Goal: Task Accomplishment & Management: Use online tool/utility

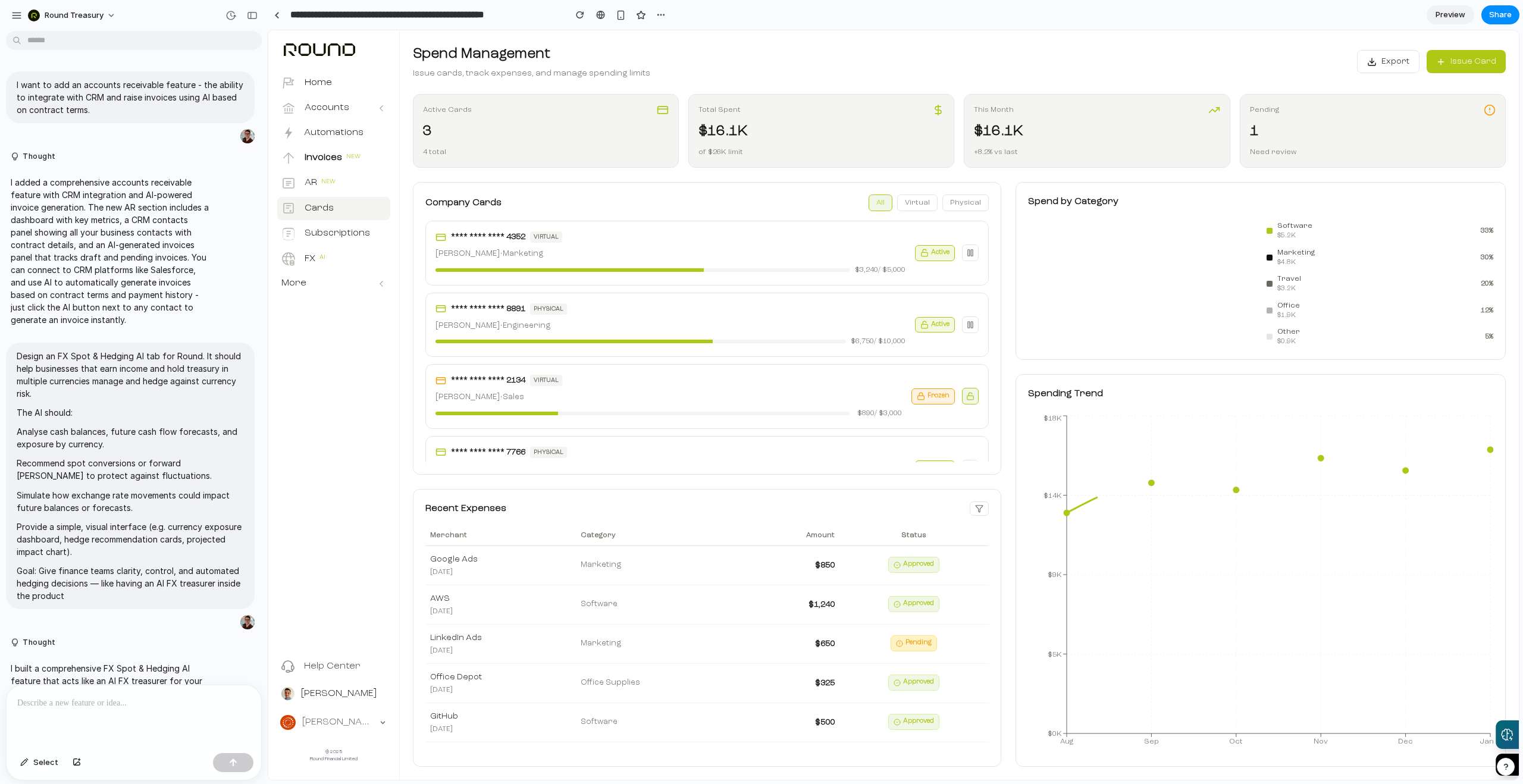
scroll to position [896, 0]
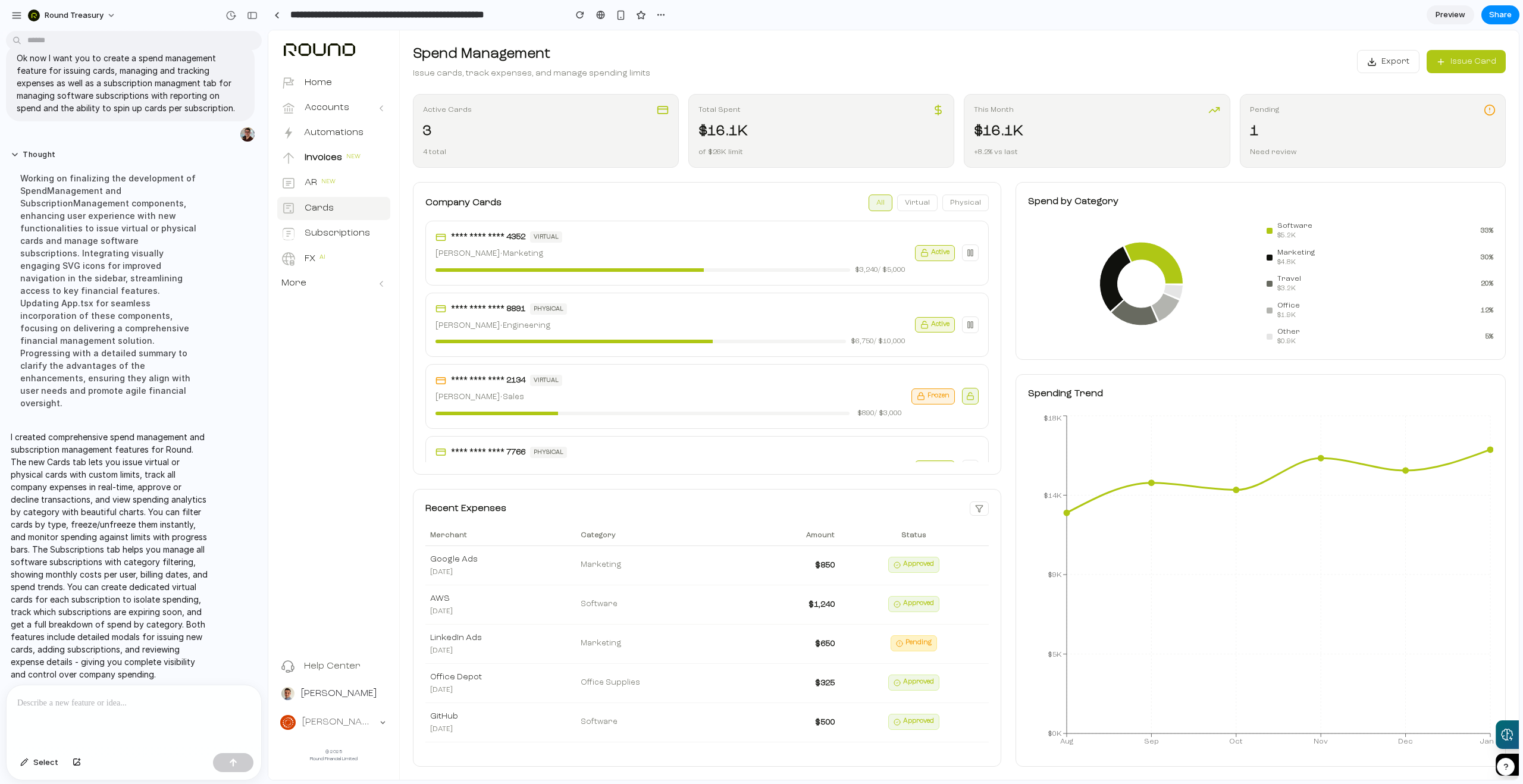
click at [570, 147] on div "4 total" at bounding box center [546, 152] width 246 height 11
click at [794, 154] on div "of $26K limit" at bounding box center [821, 152] width 246 height 11
click at [1139, 161] on div "This Month $16.1K +8.2% vs last" at bounding box center [1097, 131] width 266 height 74
click at [1277, 136] on div "1" at bounding box center [1372, 131] width 246 height 22
click at [1491, 113] on icon at bounding box center [1490, 110] width 12 height 12
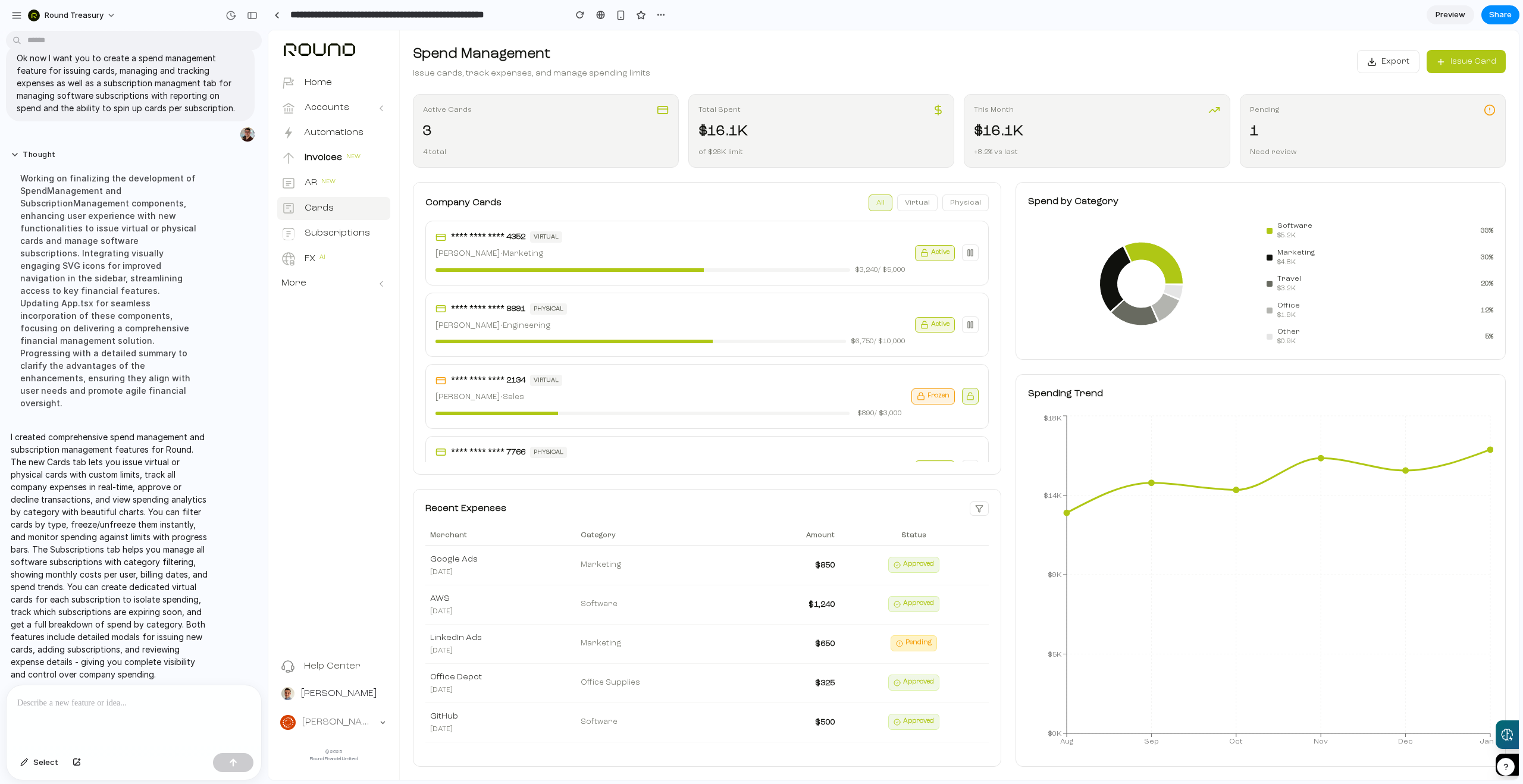
click at [1490, 111] on icon at bounding box center [1490, 110] width 12 height 12
click at [1479, 67] on button "Issue Card" at bounding box center [1466, 61] width 79 height 23
click at [1485, 54] on button "Issue Card" at bounding box center [1466, 61] width 79 height 23
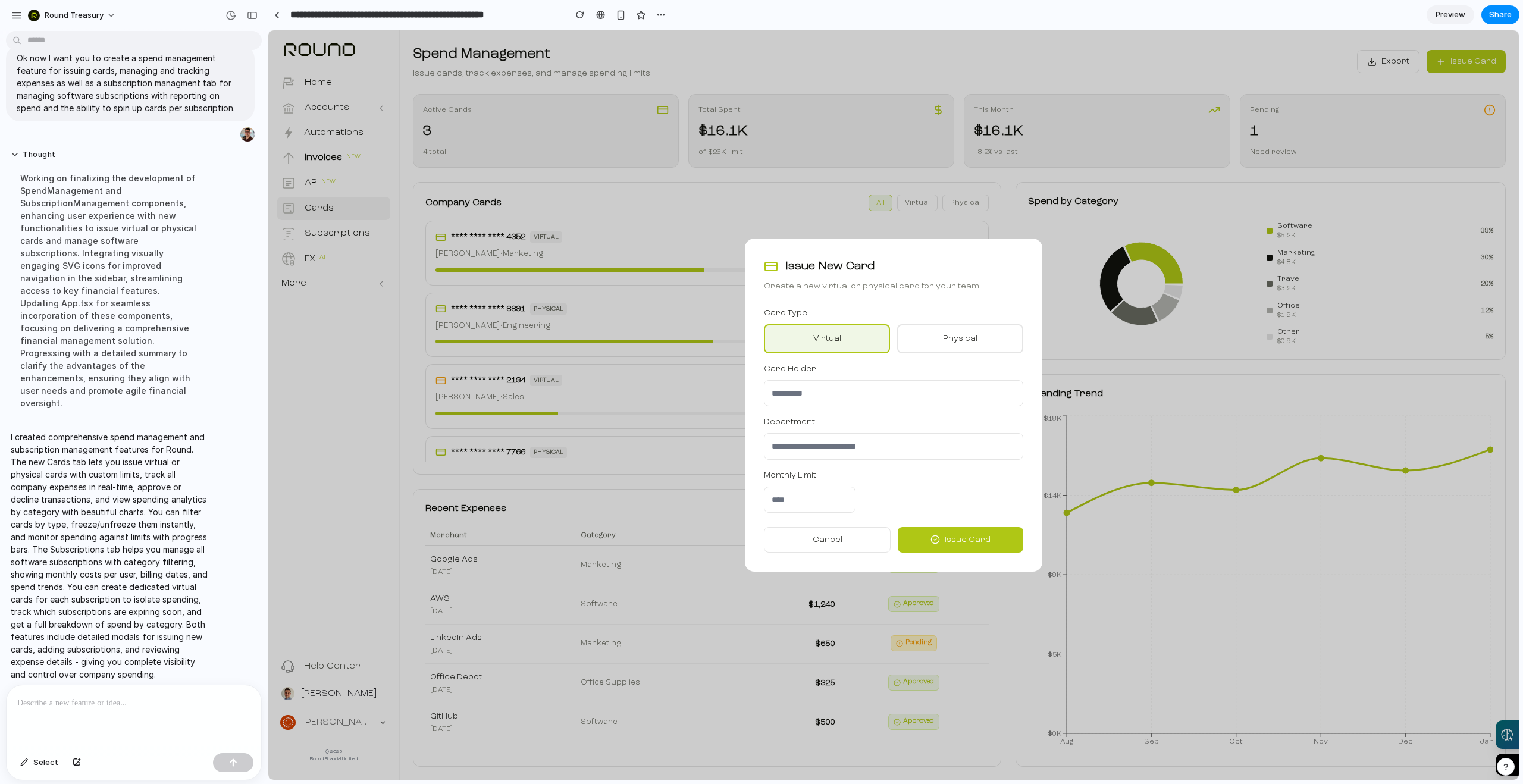
click at [946, 540] on span "Issue Card" at bounding box center [968, 540] width 46 height 13
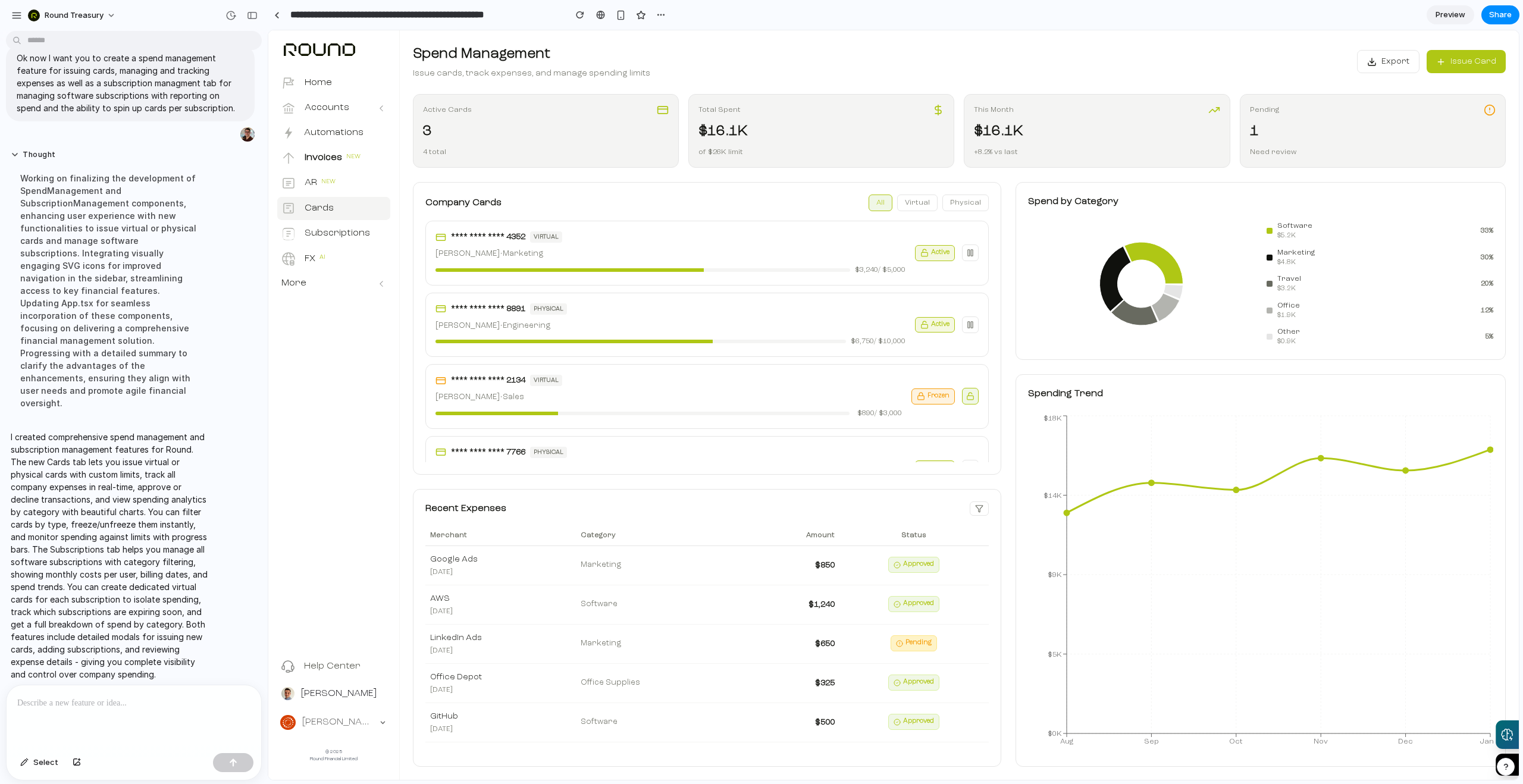
click at [1479, 55] on span "Issue Card" at bounding box center [1474, 62] width 46 height 13
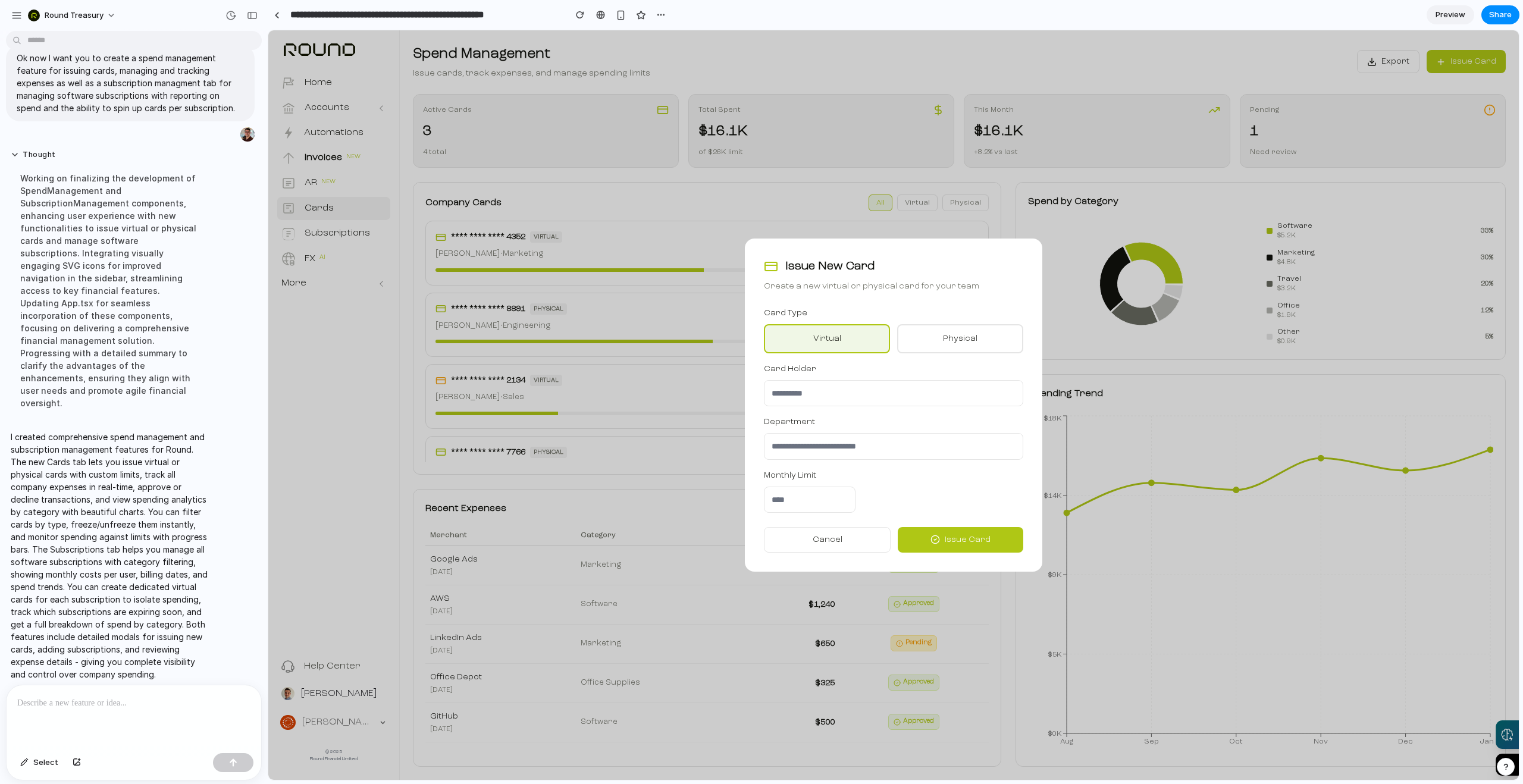
click at [946, 343] on button "physical" at bounding box center [961, 339] width 126 height 29
click at [970, 540] on span "Issue Card" at bounding box center [968, 540] width 46 height 13
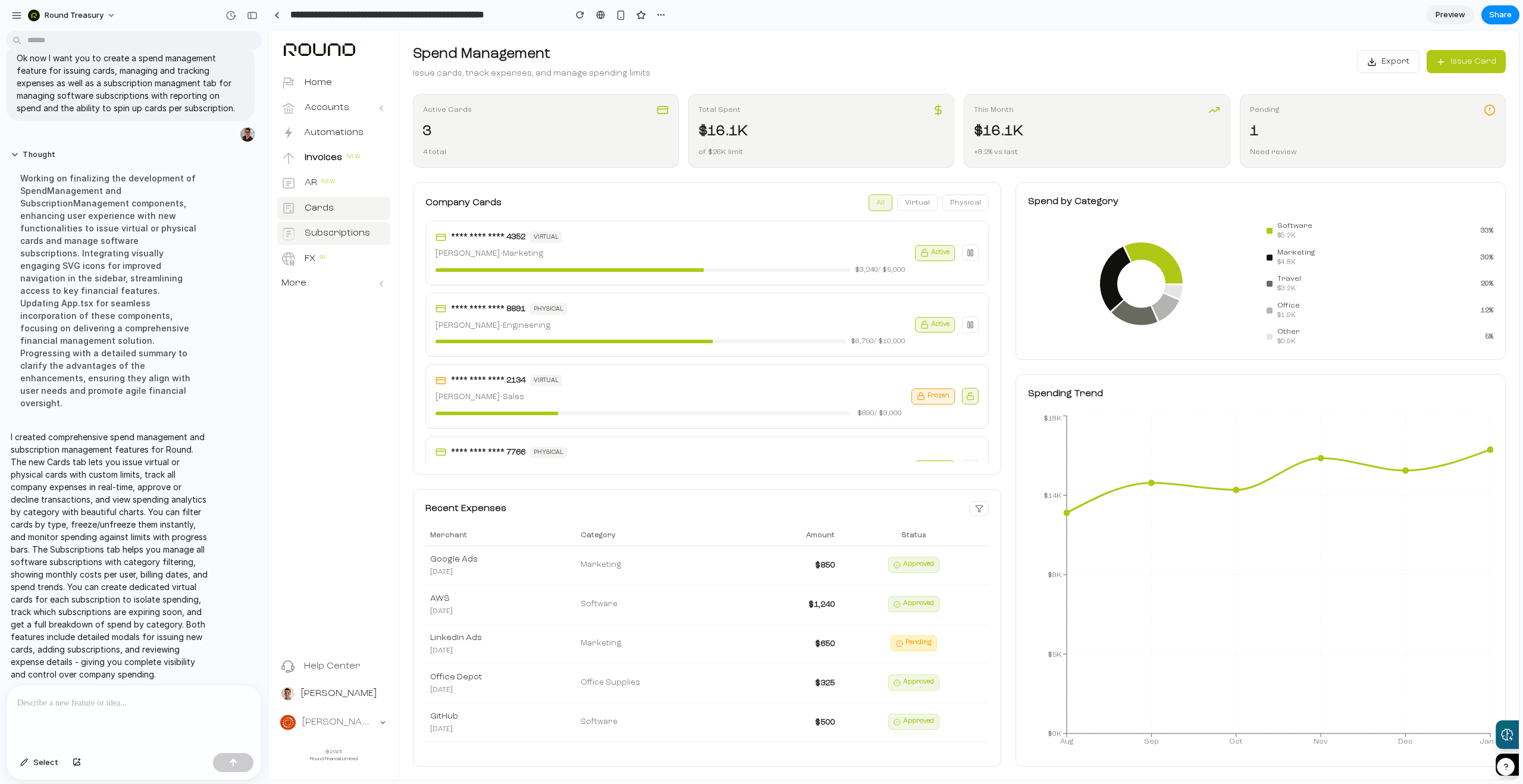
click at [382, 237] on button "Subscriptions" at bounding box center [333, 233] width 113 height 23
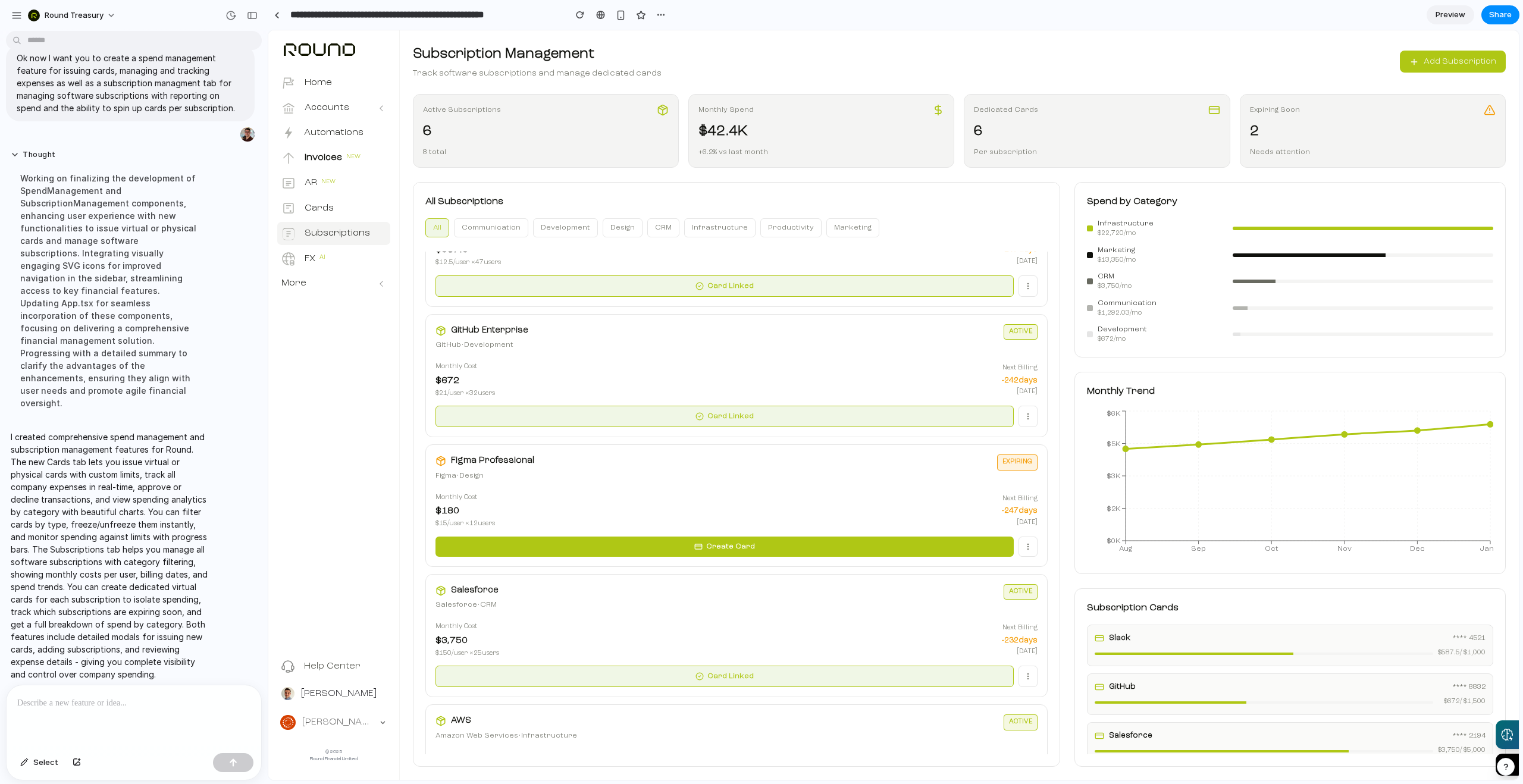
scroll to position [0, 0]
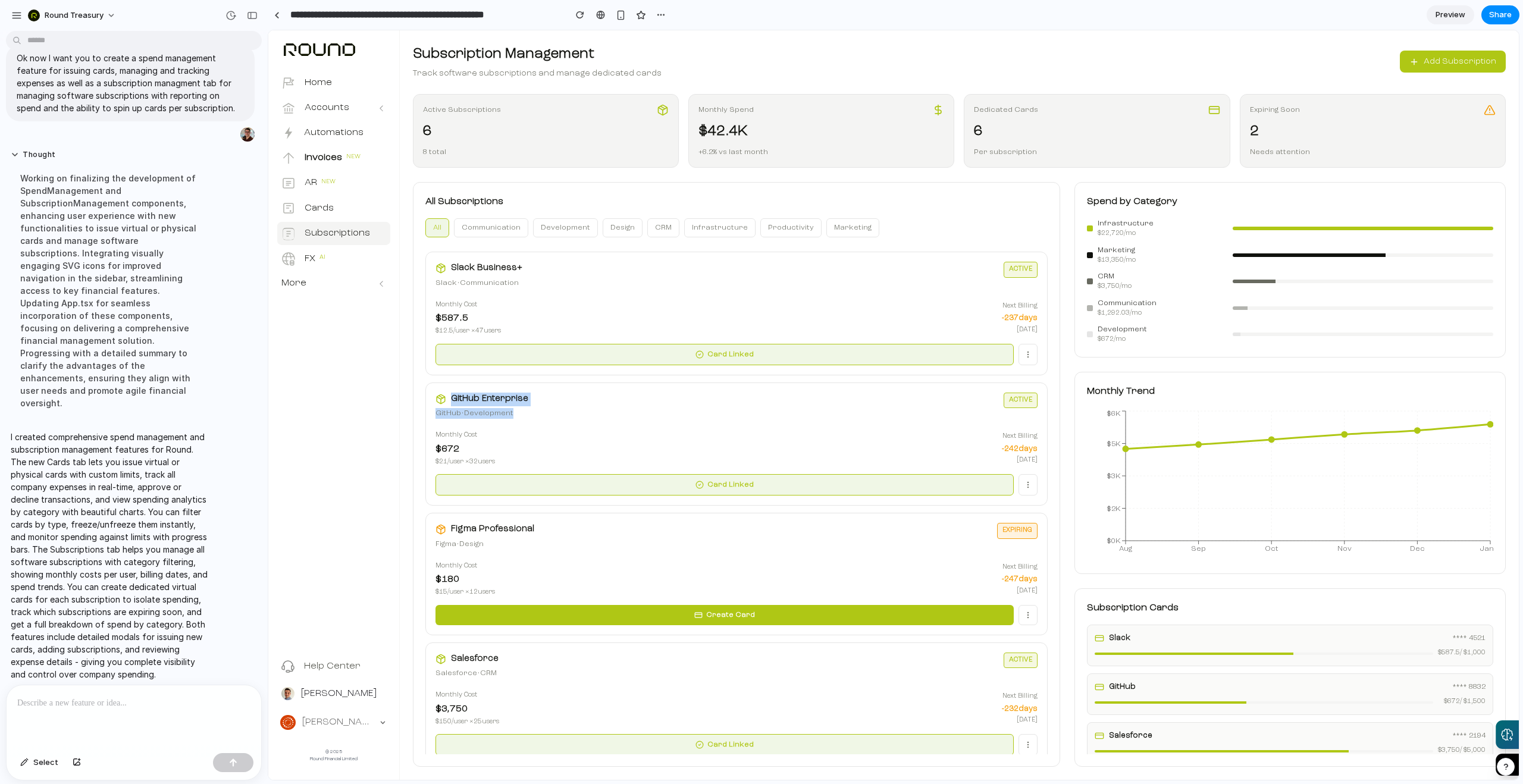
drag, startPoint x: 436, startPoint y: 390, endPoint x: 567, endPoint y: 415, distance: 133.4
click at [567, 415] on div "GitHub Enterprise GitHub • Development active Monthly Cost $ 672 $ 21 /user × 3…" at bounding box center [737, 444] width 622 height 124
drag, startPoint x: 537, startPoint y: 188, endPoint x: 462, endPoint y: 207, distance: 77.4
click at [536, 188] on div "All Subscriptions all Communication Development Design CRM Infrastructure Produ…" at bounding box center [737, 474] width 647 height 584
click at [500, 233] on button "Communication" at bounding box center [491, 228] width 75 height 19
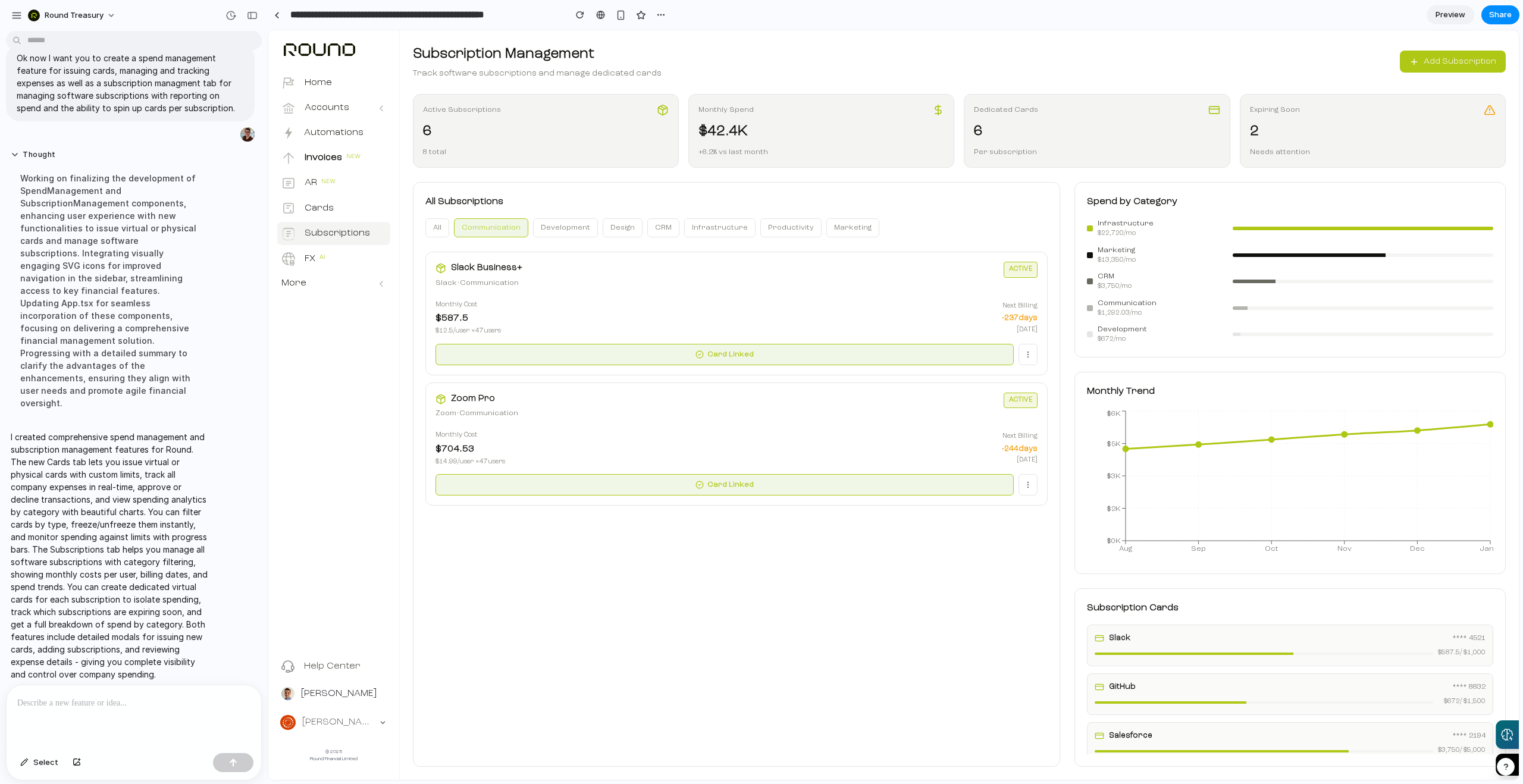
click at [557, 226] on button "Development" at bounding box center [566, 228] width 65 height 19
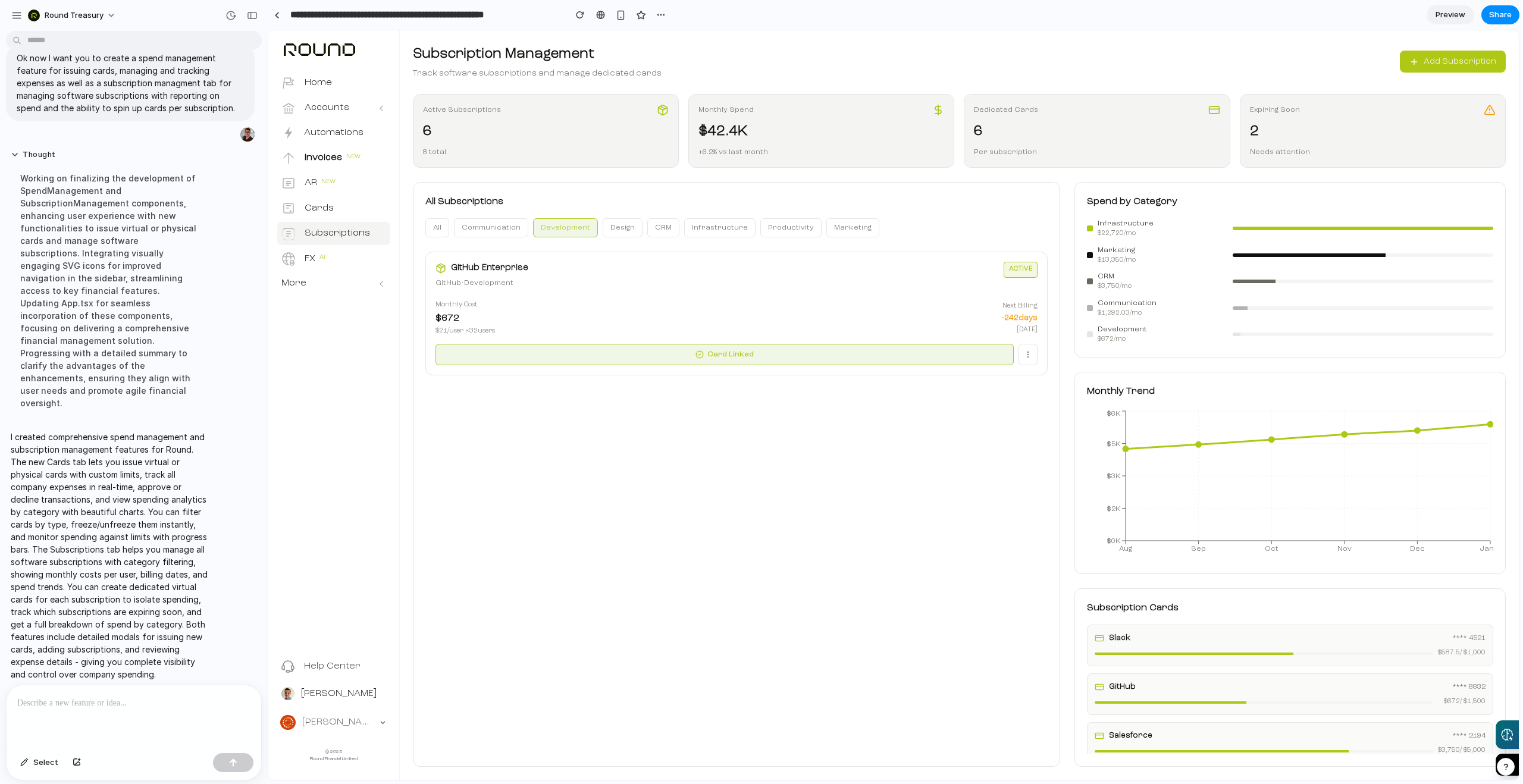
drag, startPoint x: 606, startPoint y: 230, endPoint x: 648, endPoint y: 232, distance: 42.0
click at [607, 230] on button "Design" at bounding box center [622, 228] width 40 height 19
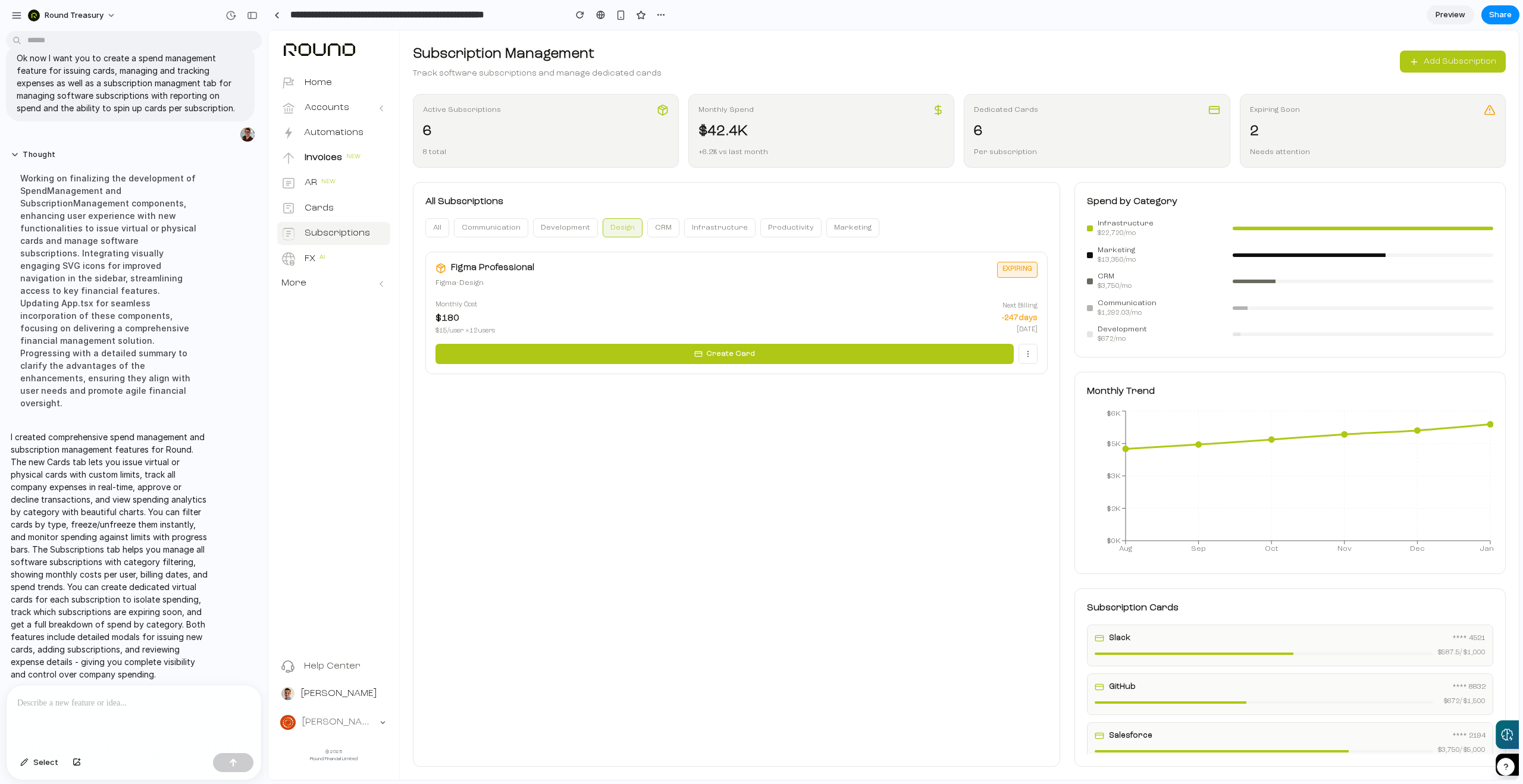
drag, startPoint x: 648, startPoint y: 232, endPoint x: 691, endPoint y: 232, distance: 43.0
click at [649, 232] on button "CRM" at bounding box center [663, 228] width 32 height 19
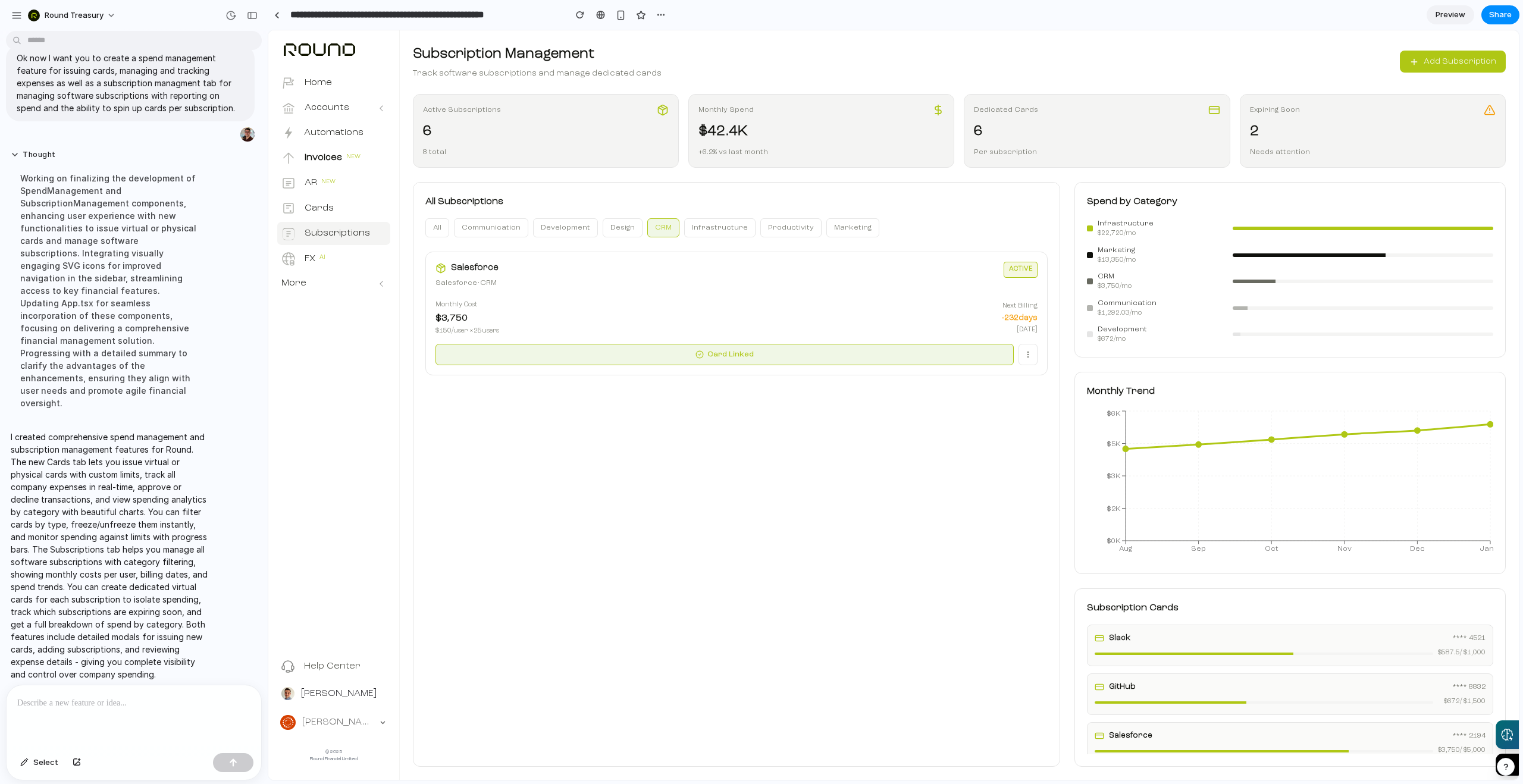
click at [691, 232] on button "Infrastructure" at bounding box center [720, 228] width 71 height 19
drag, startPoint x: 747, startPoint y: 232, endPoint x: 811, endPoint y: 230, distance: 64.0
click at [760, 231] on button "Productivity" at bounding box center [791, 228] width 61 height 19
click at [841, 233] on button "Marketing" at bounding box center [853, 228] width 53 height 19
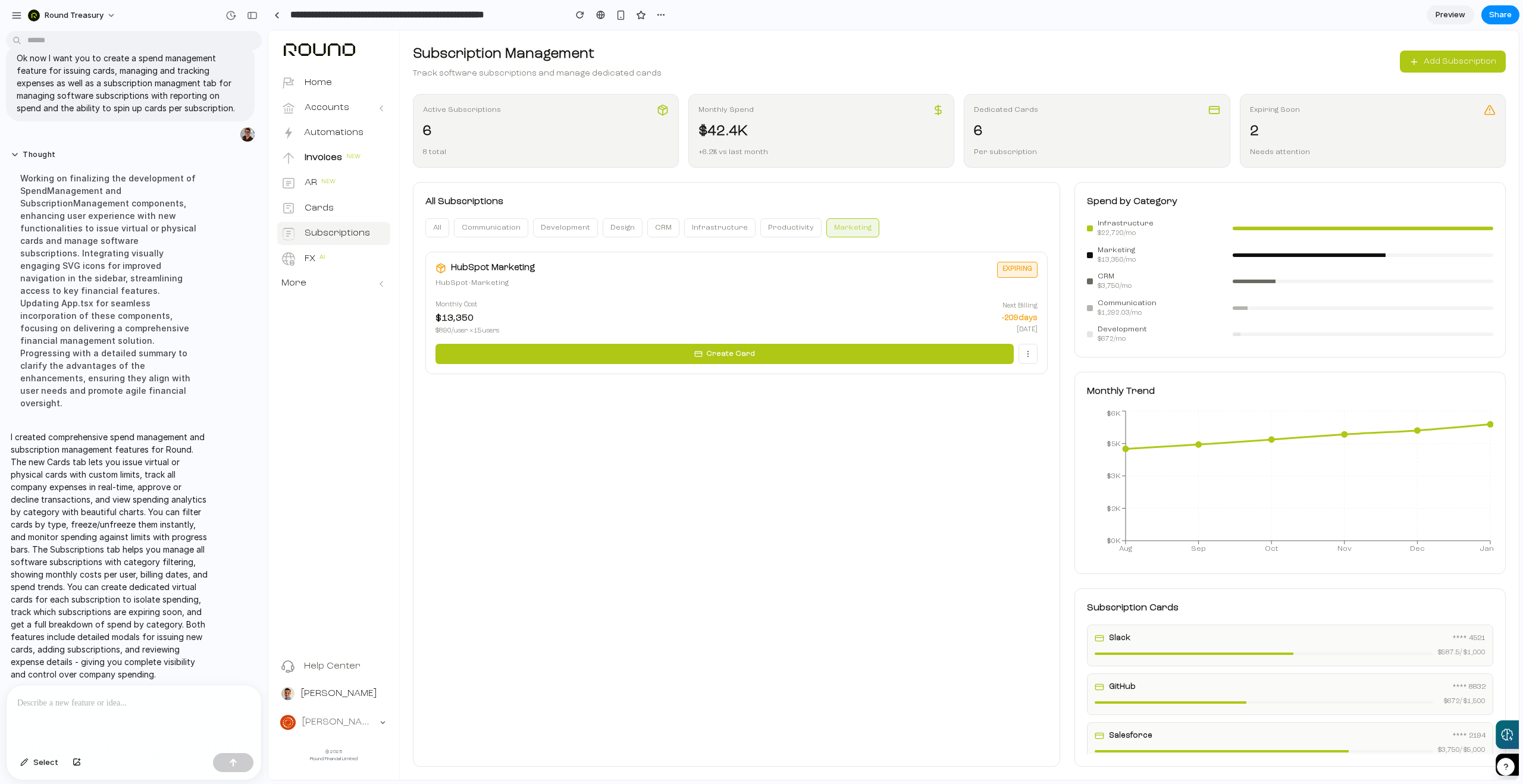
drag, startPoint x: 429, startPoint y: 236, endPoint x: 439, endPoint y: 231, distance: 11.2
click at [429, 236] on button "all" at bounding box center [437, 228] width 24 height 19
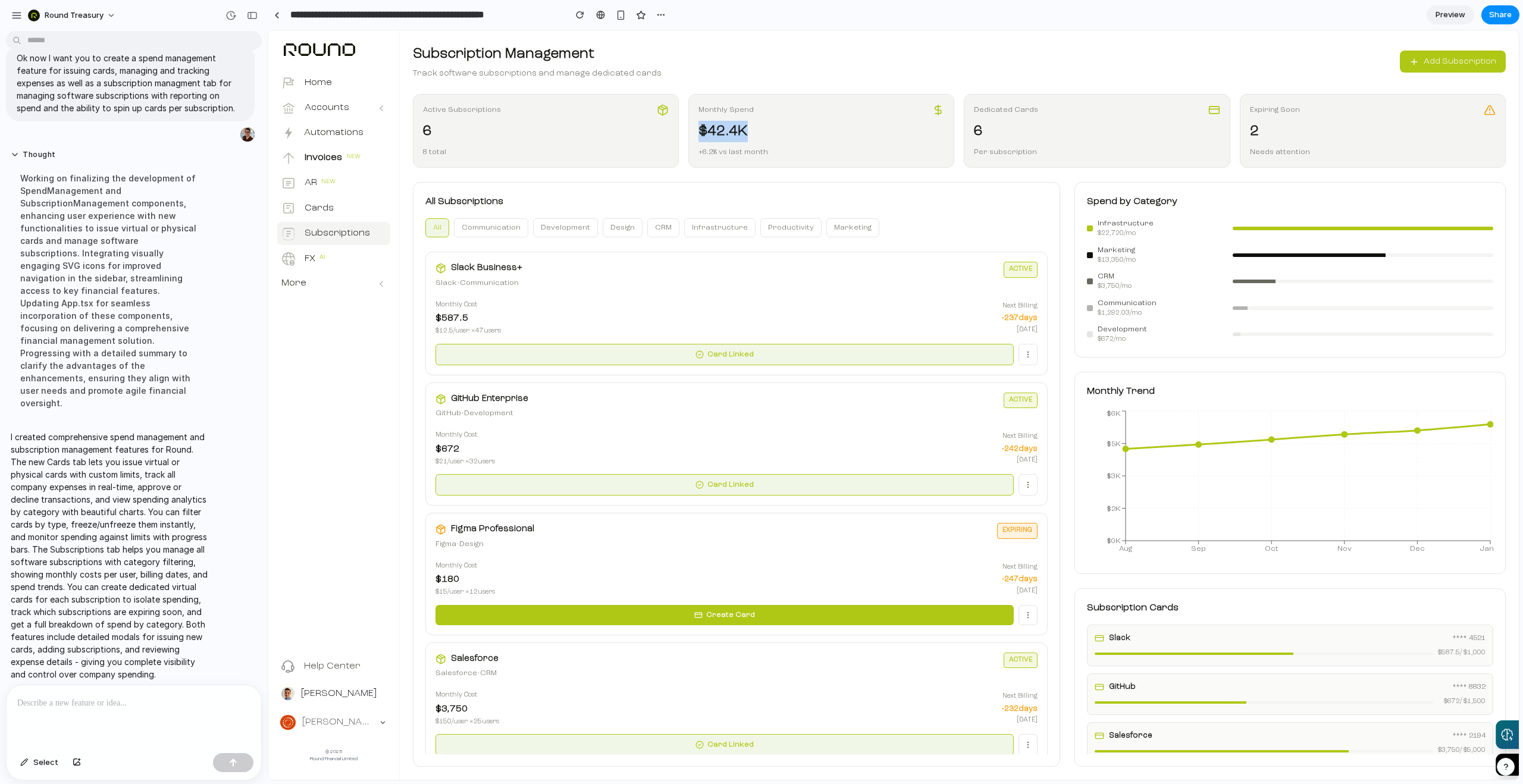
drag, startPoint x: 693, startPoint y: 129, endPoint x: 774, endPoint y: 128, distance: 81.0
click at [774, 128] on div "Monthly Spend $42.4K +6.2% vs last month" at bounding box center [822, 131] width 266 height 74
click at [776, 128] on div "$42.4K" at bounding box center [821, 131] width 246 height 22
drag, startPoint x: 776, startPoint y: 128, endPoint x: 1136, endPoint y: 124, distance: 360.0
click at [804, 128] on div "$42.4K" at bounding box center [821, 131] width 246 height 22
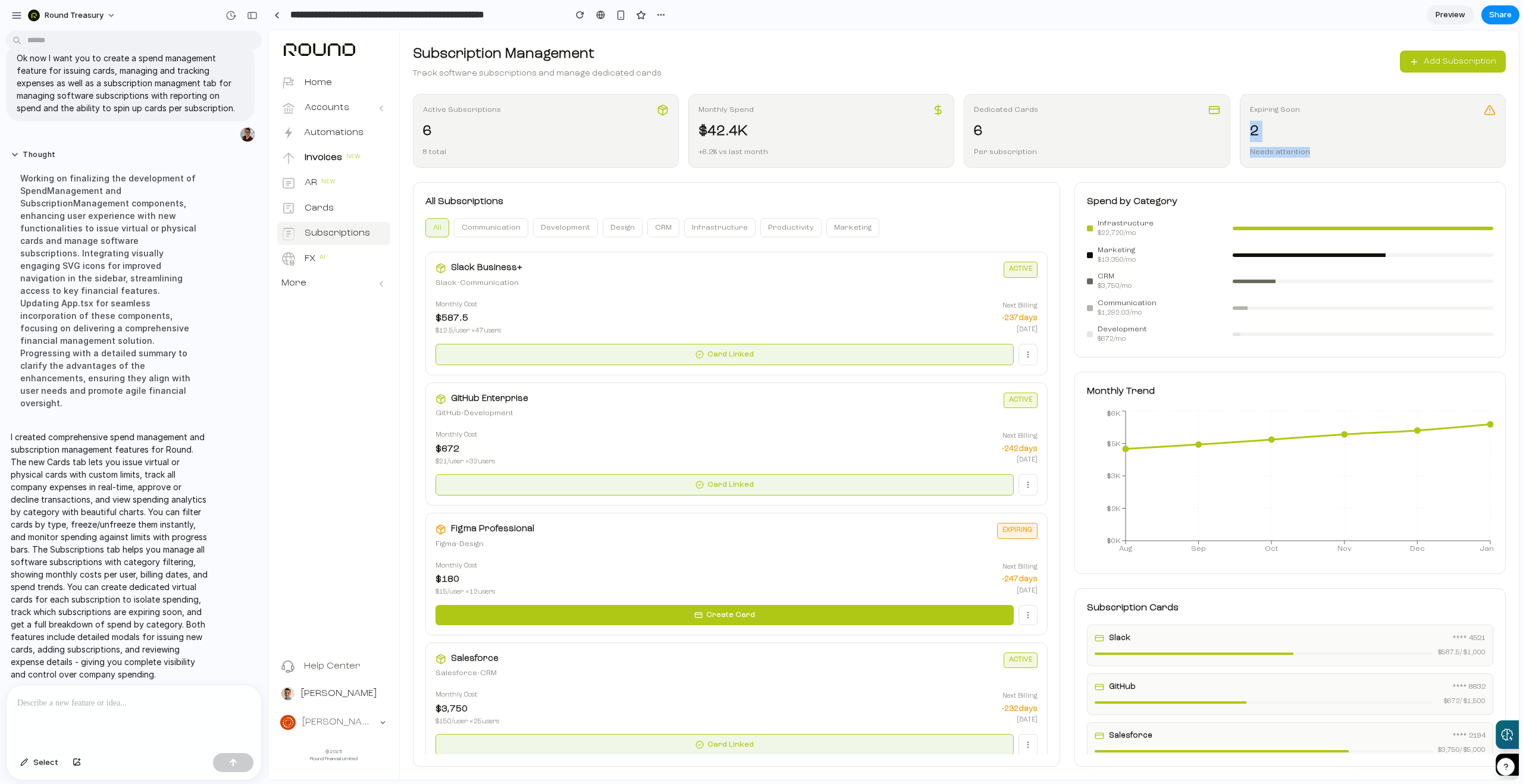
drag, startPoint x: 1250, startPoint y: 128, endPoint x: 1339, endPoint y: 171, distance: 98.8
click at [1339, 171] on div "Subscription Management Track software subscriptions and manage dedicated cards…" at bounding box center [959, 405] width 1093 height 723
click at [1334, 154] on div "Needs attention" at bounding box center [1372, 152] width 246 height 11
click at [307, 217] on button "Cards" at bounding box center [333, 209] width 113 height 23
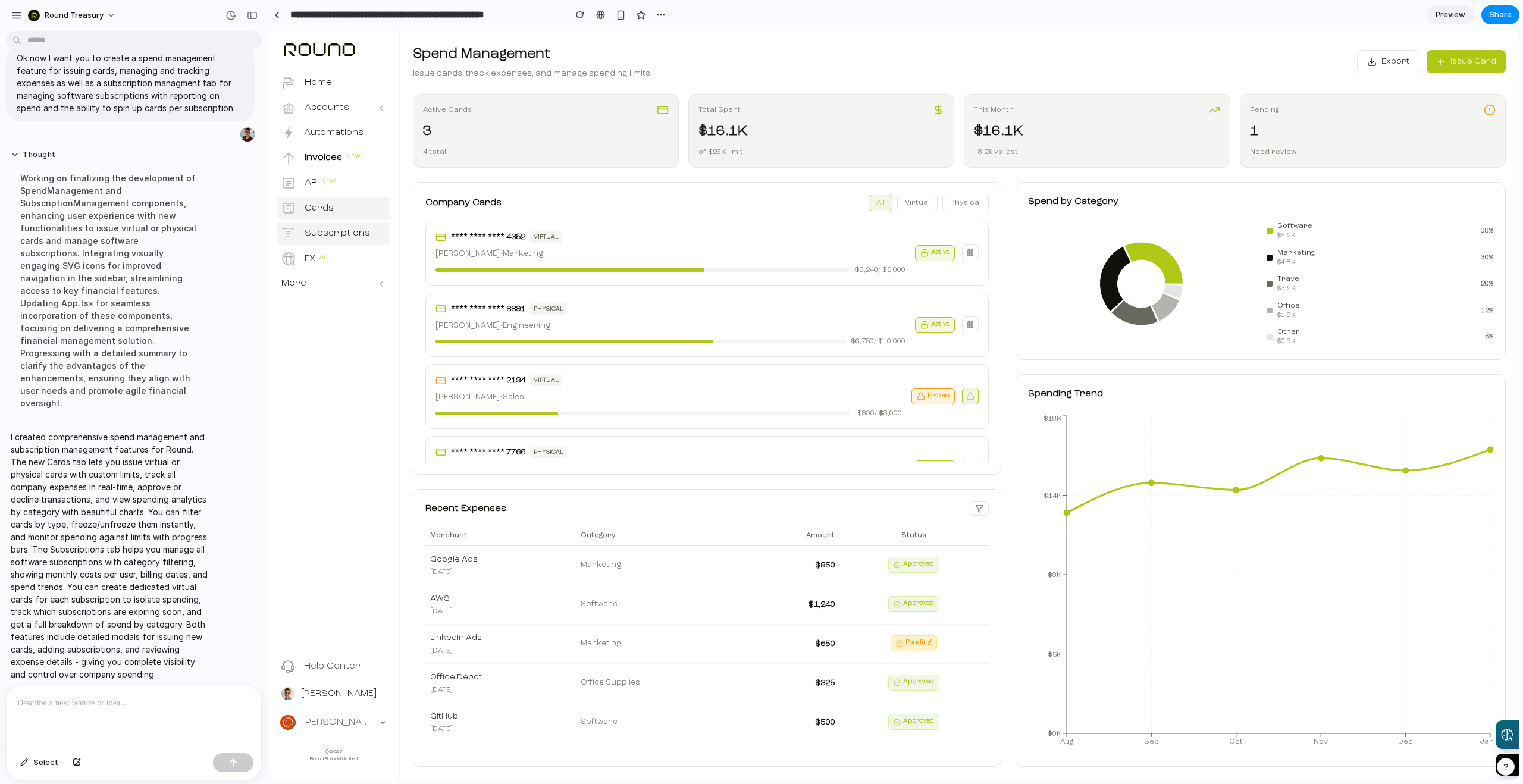
click at [337, 226] on p "Subscriptions" at bounding box center [337, 233] width 66 height 13
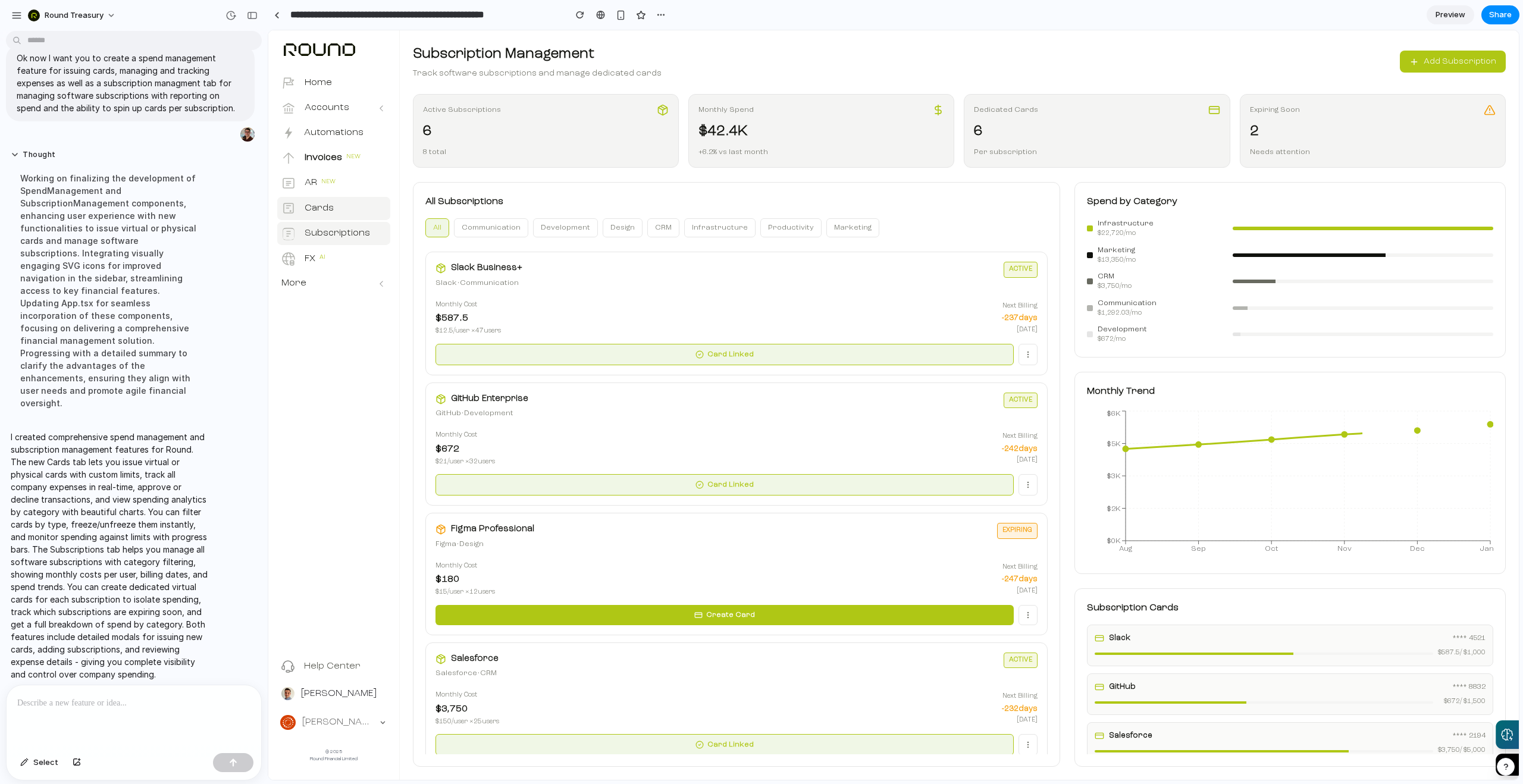
click at [338, 198] on button "Cards" at bounding box center [333, 209] width 113 height 23
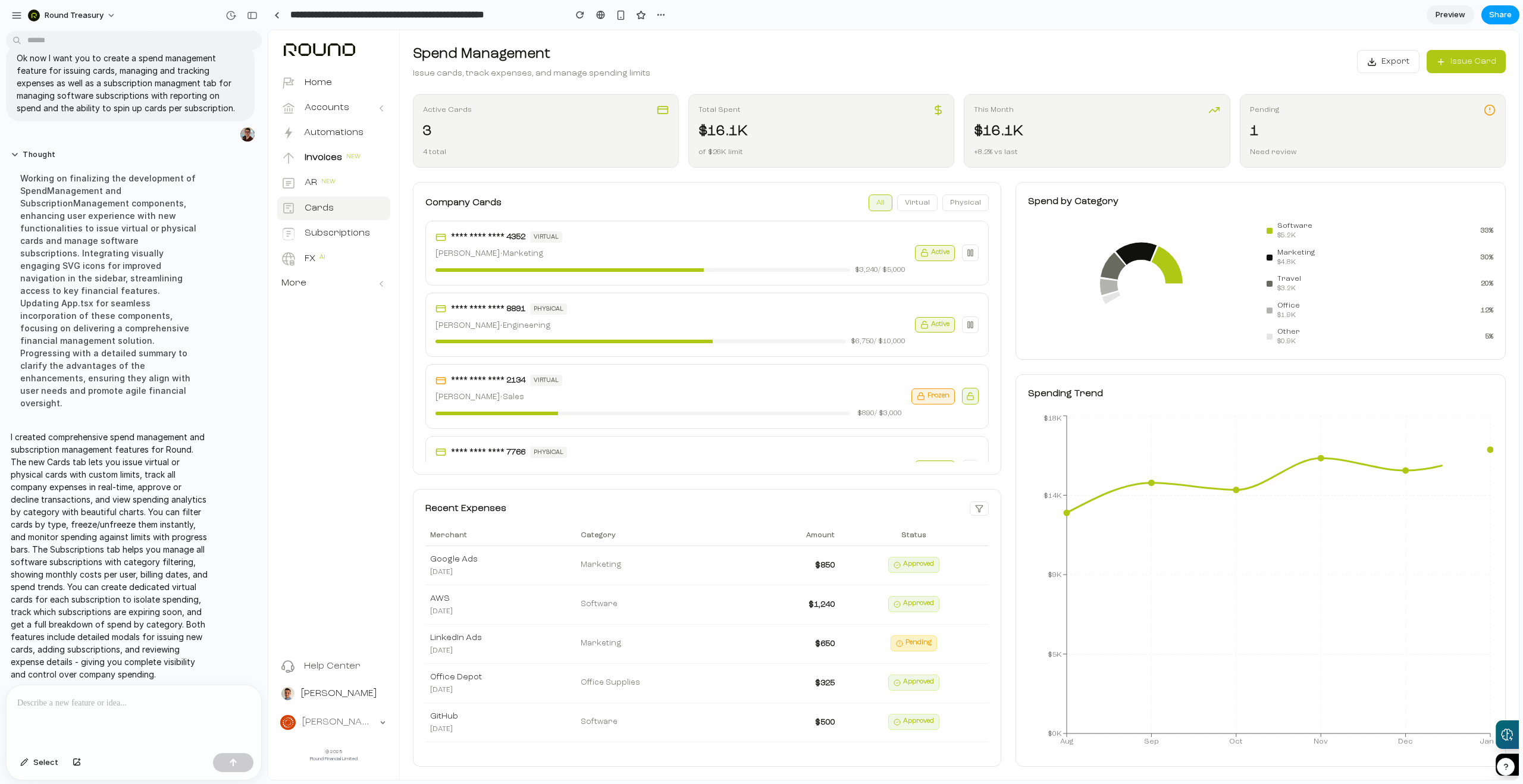
click at [1501, 17] on span "Share" at bounding box center [1500, 15] width 22 height 12
click at [1482, 175] on span "Copy link" at bounding box center [1480, 174] width 34 height 12
click at [157, 701] on div "Share ' Accounts Receivable Integration for Payments Dashboard ' Invite Pac [PE…" at bounding box center [761, 392] width 1523 height 784
click at [154, 700] on p at bounding box center [133, 703] width 233 height 14
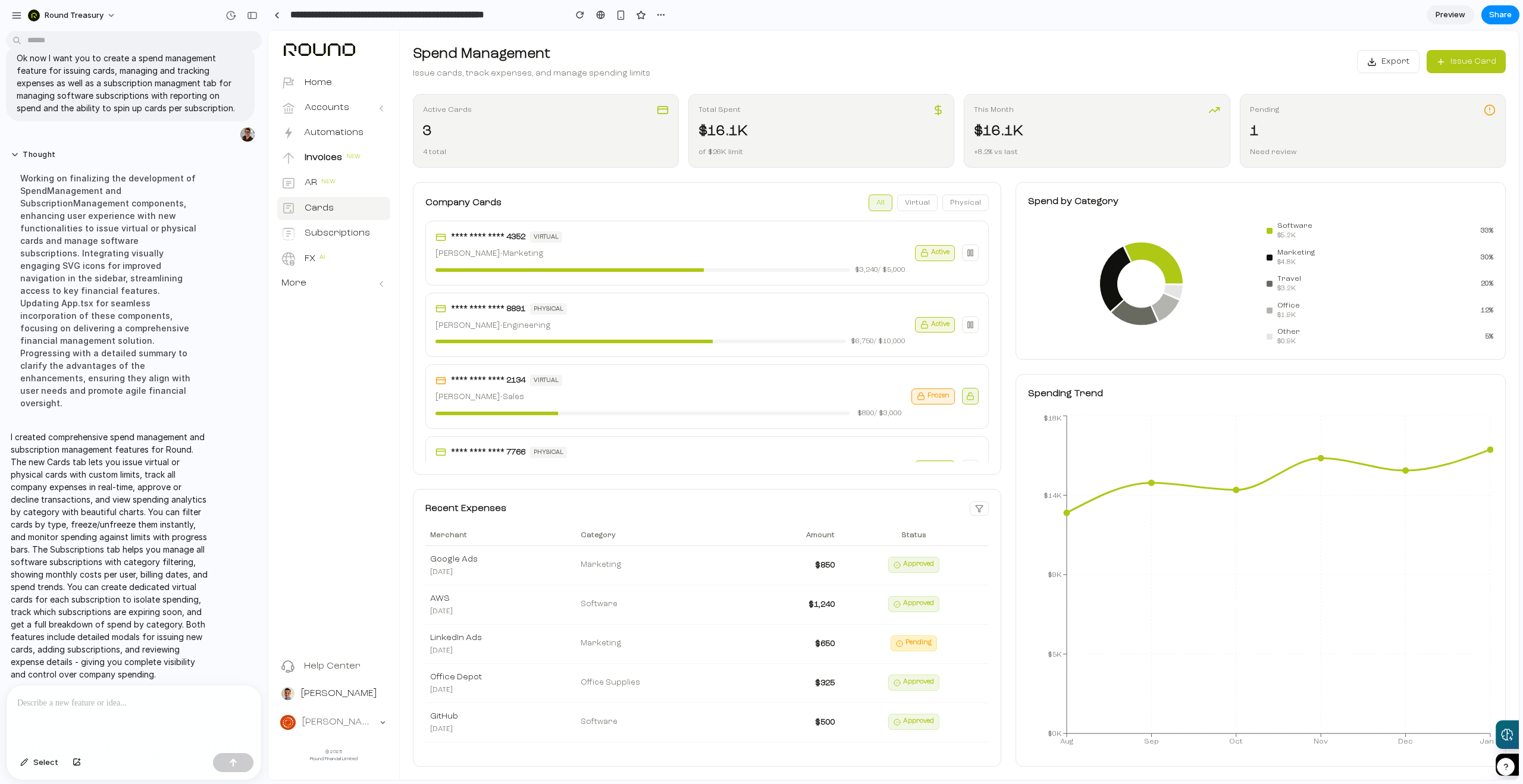
click at [156, 696] on p at bounding box center [133, 703] width 233 height 14
click at [136, 696] on p "**********" at bounding box center [131, 703] width 229 height 14
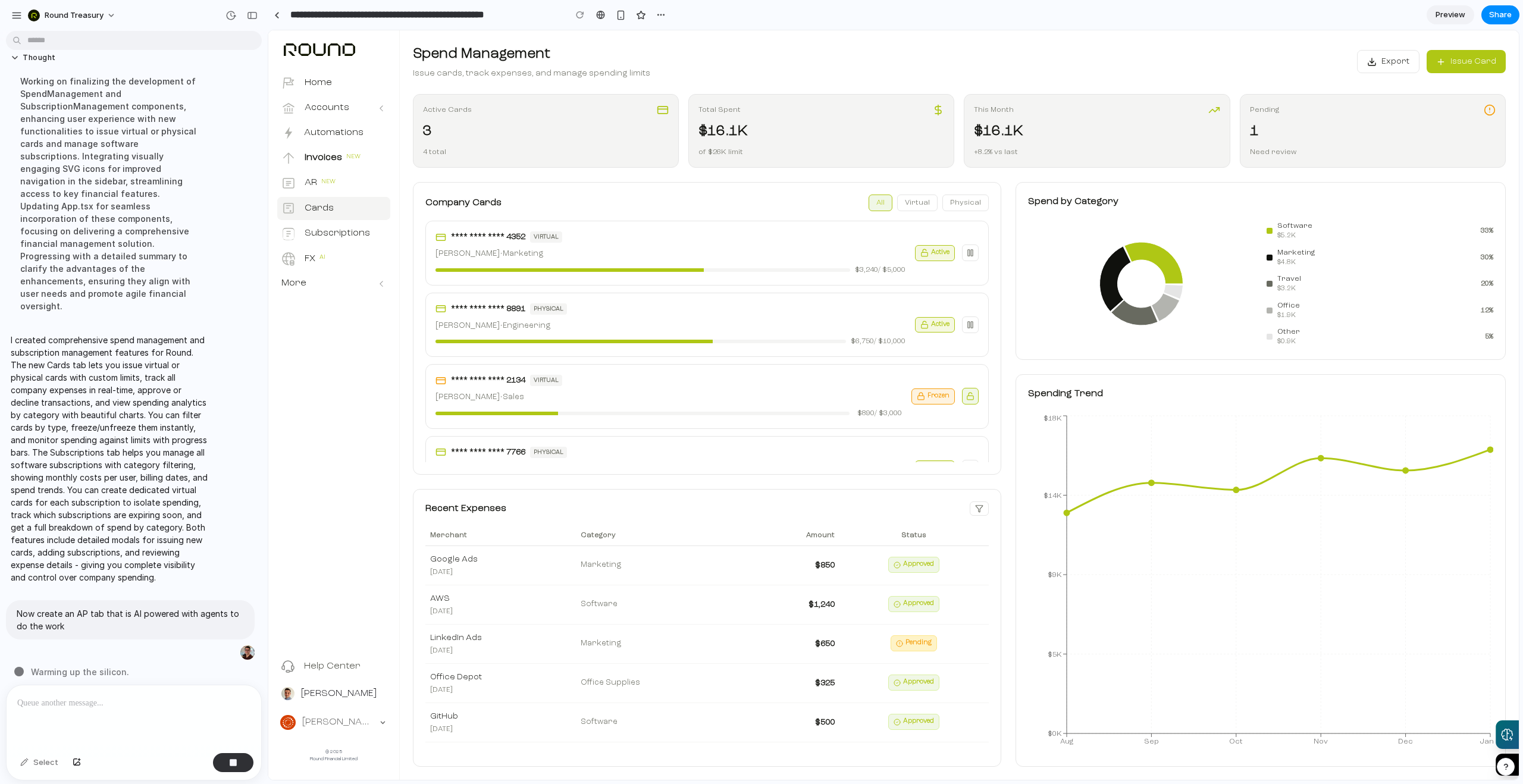
click at [121, 184] on div "Working on finalizing the development of SpendManagement and SubscriptionManage…" at bounding box center [110, 193] width 199 height 251
click at [24, 16] on button "Round Treasury" at bounding box center [72, 15] width 99 height 19
click at [17, 13] on div "Settings Invite members Change theme Sign out" at bounding box center [761, 392] width 1523 height 784
click at [17, 13] on div "button" at bounding box center [17, 15] width 11 height 11
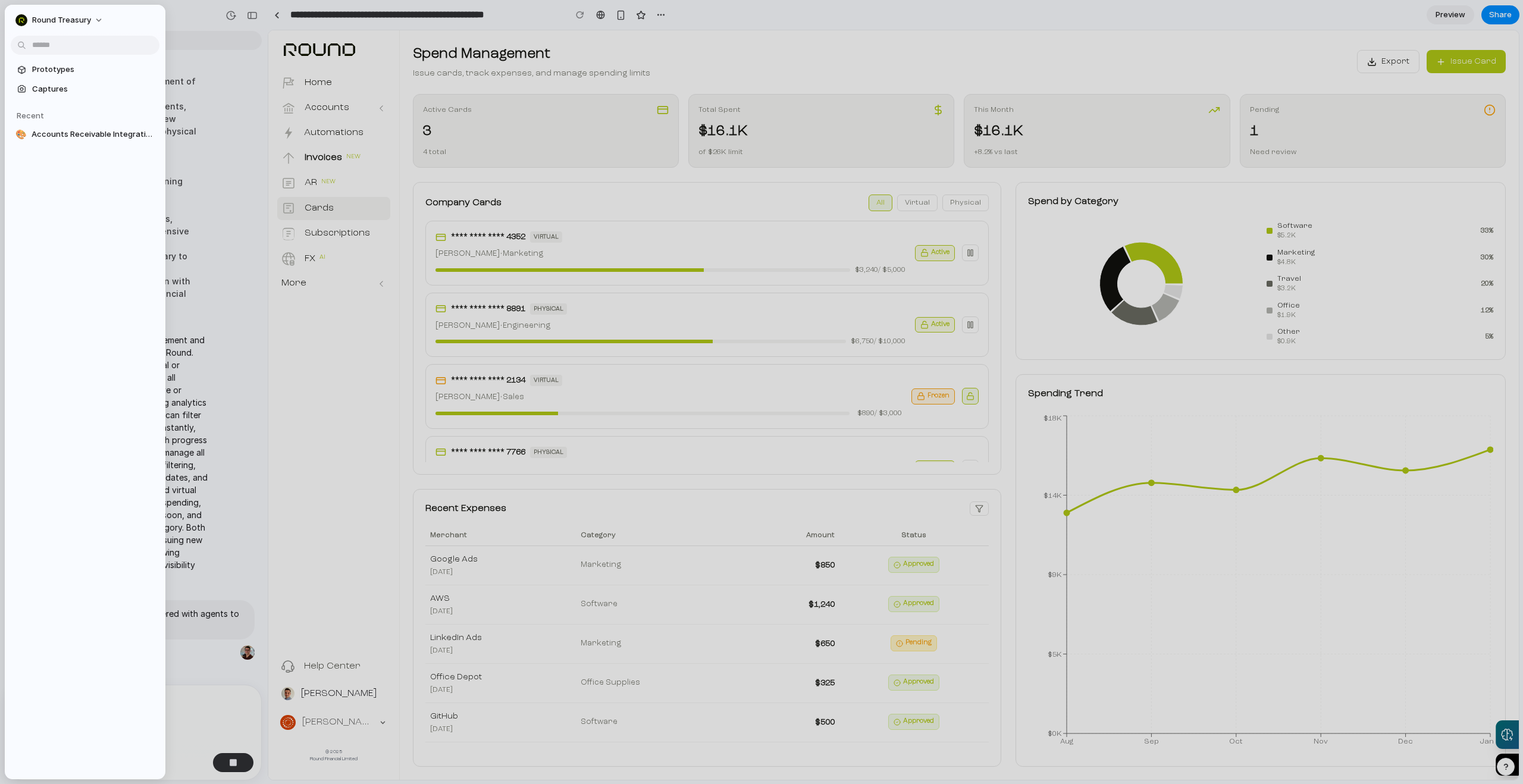
click at [17, 13] on button "Round Treasury" at bounding box center [60, 20] width 99 height 19
click at [17, 13] on div "Settings Invite members Change theme Sign out" at bounding box center [761, 392] width 1523 height 784
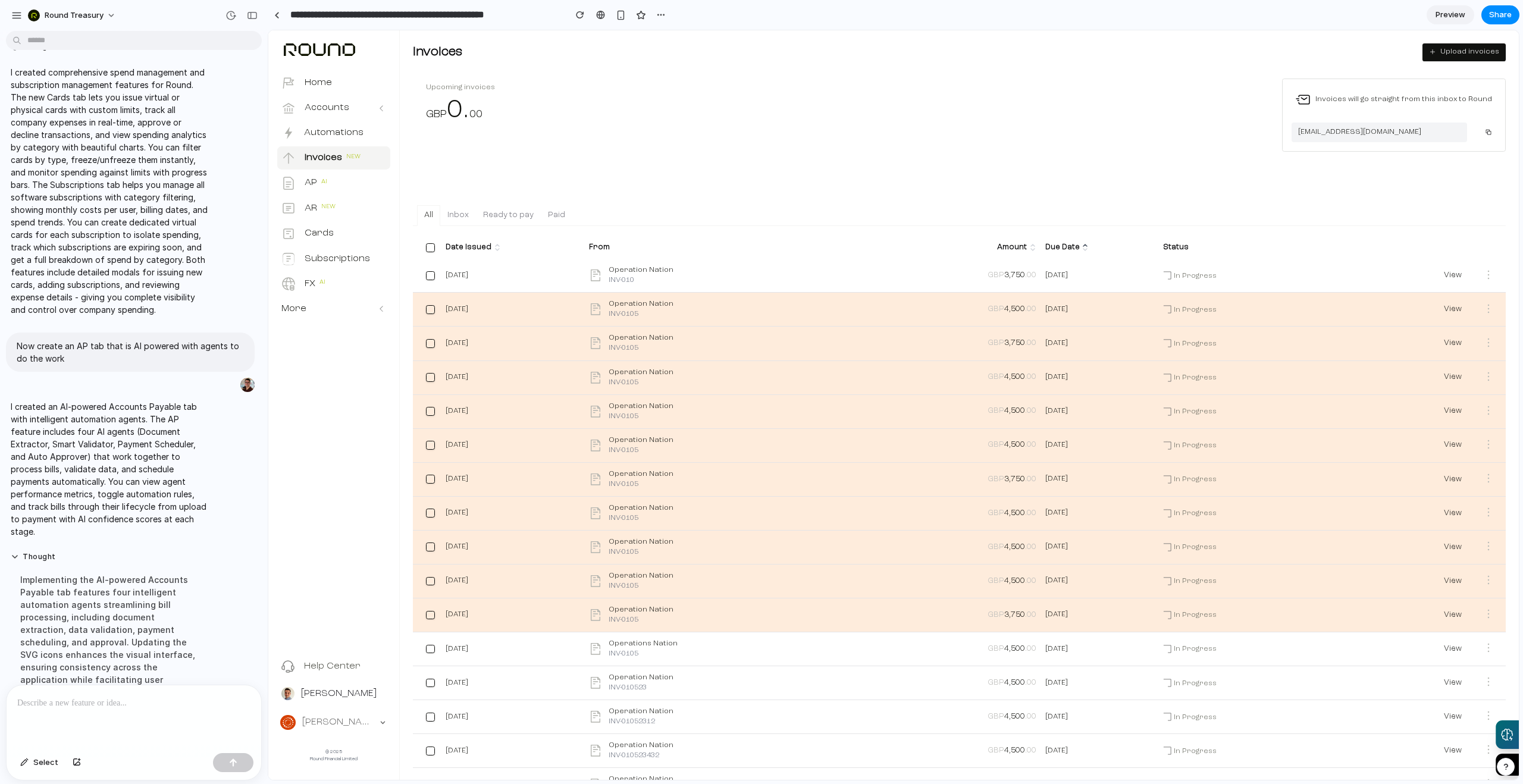
scroll to position [1142, 0]
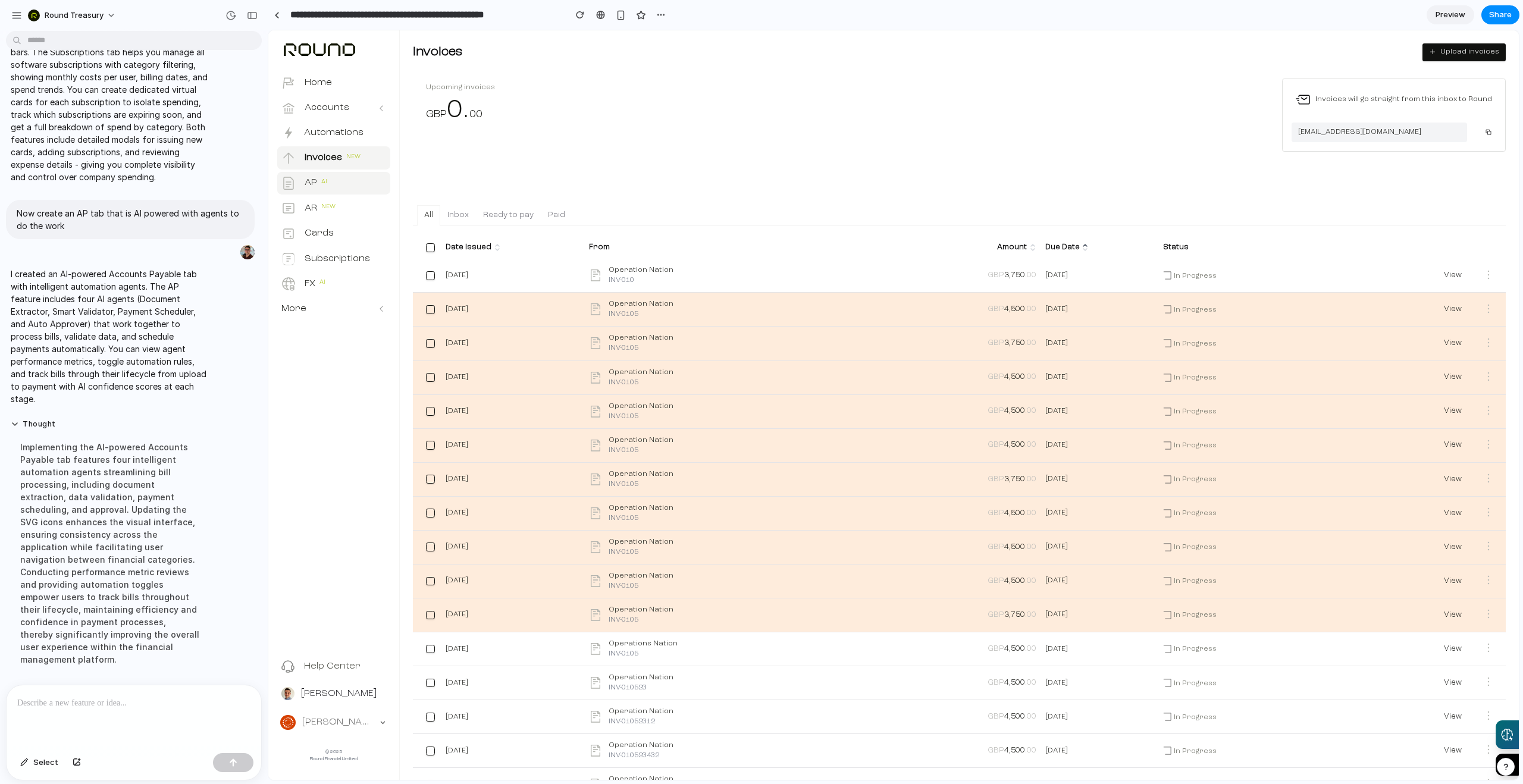
click at [350, 182] on button "AP AI" at bounding box center [333, 183] width 113 height 23
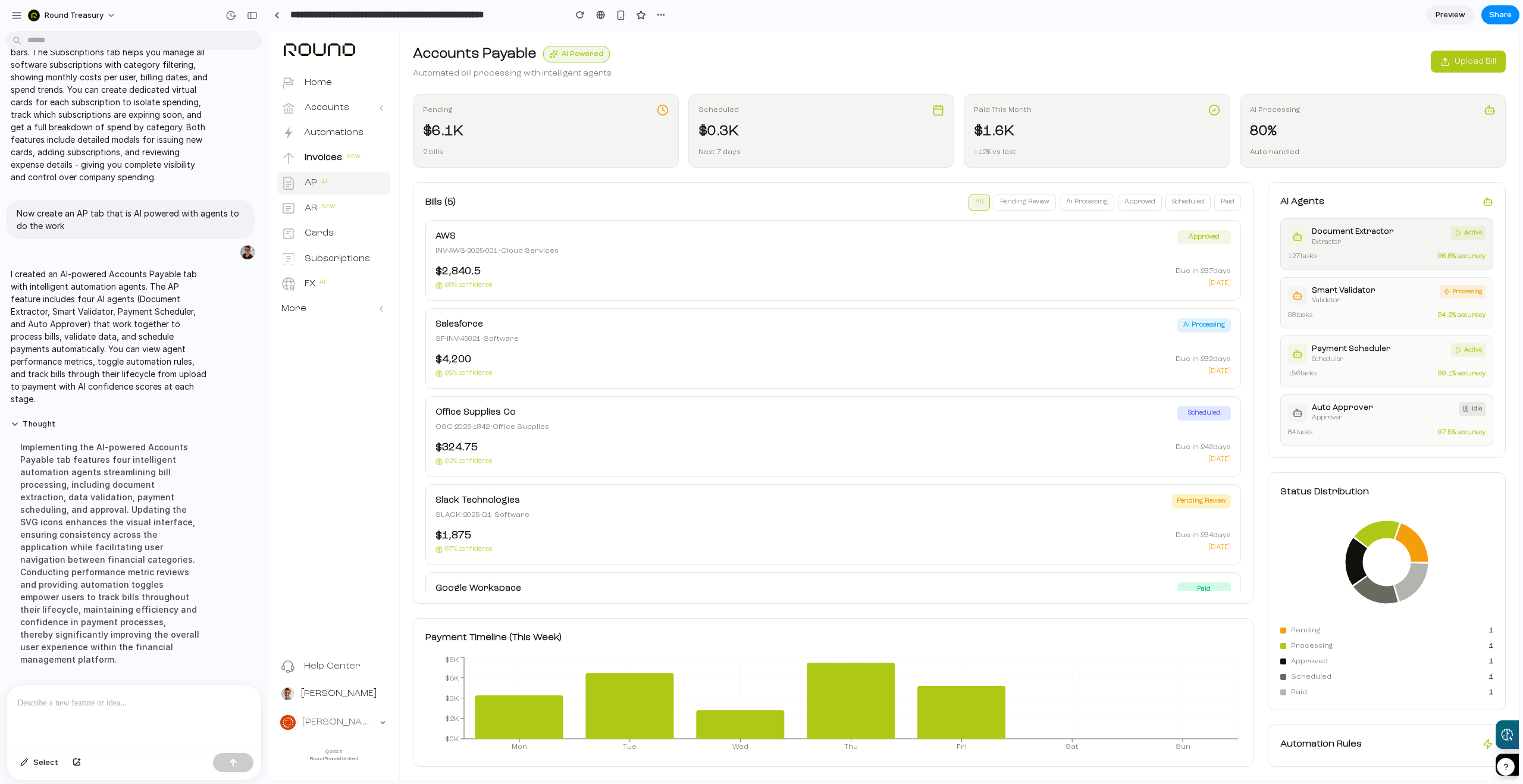
click at [1387, 242] on div "extractor" at bounding box center [1353, 243] width 82 height 10
click at [1402, 310] on div "Smart Validator validator processing 98 tasks 94.2 % accuracy" at bounding box center [1387, 302] width 213 height 52
click at [1393, 375] on div "156 tasks 99.1 % accuracy" at bounding box center [1386, 374] width 197 height 10
click at [1381, 428] on div "84 tasks 97.5 % accuracy" at bounding box center [1386, 433] width 197 height 10
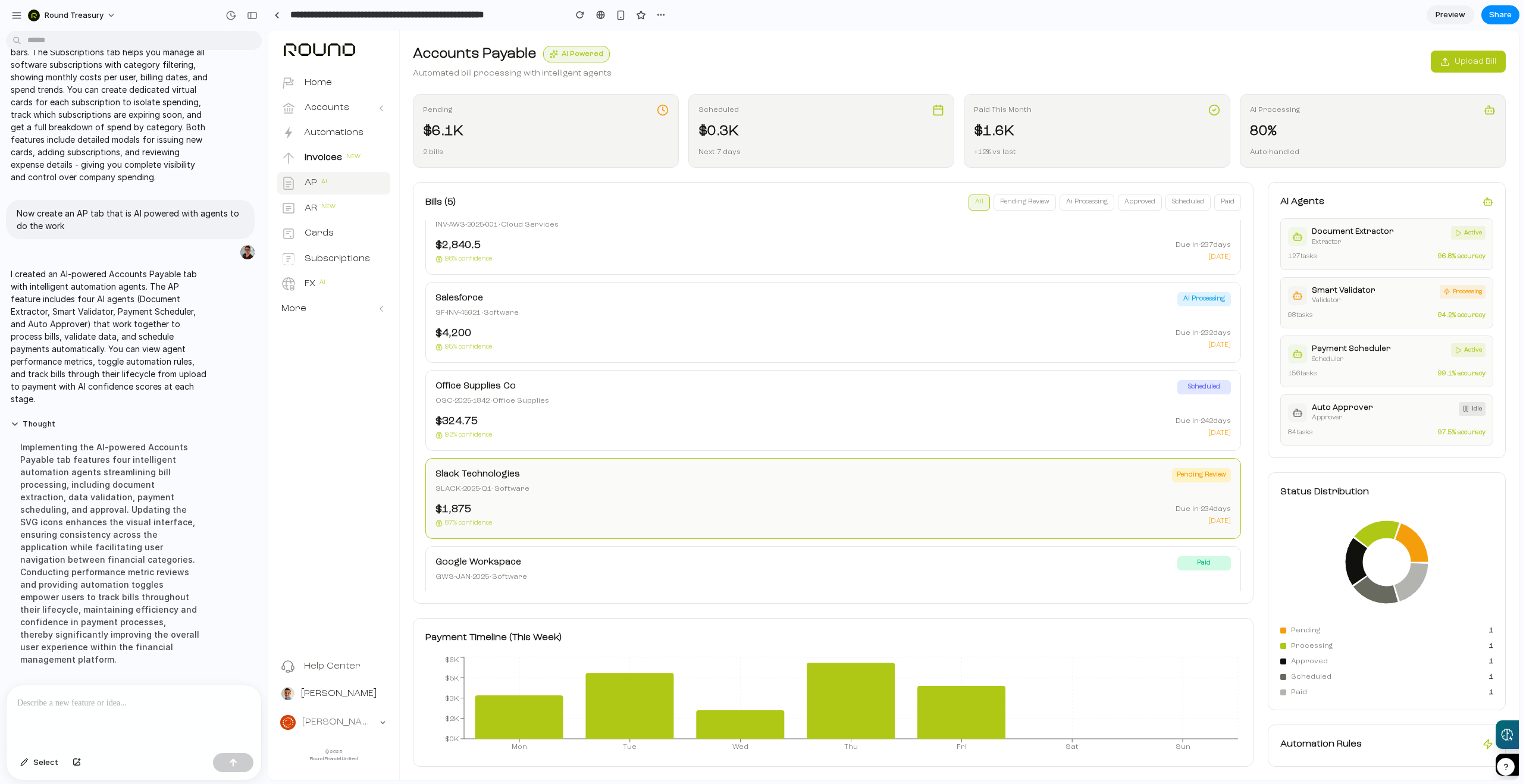
scroll to position [0, 0]
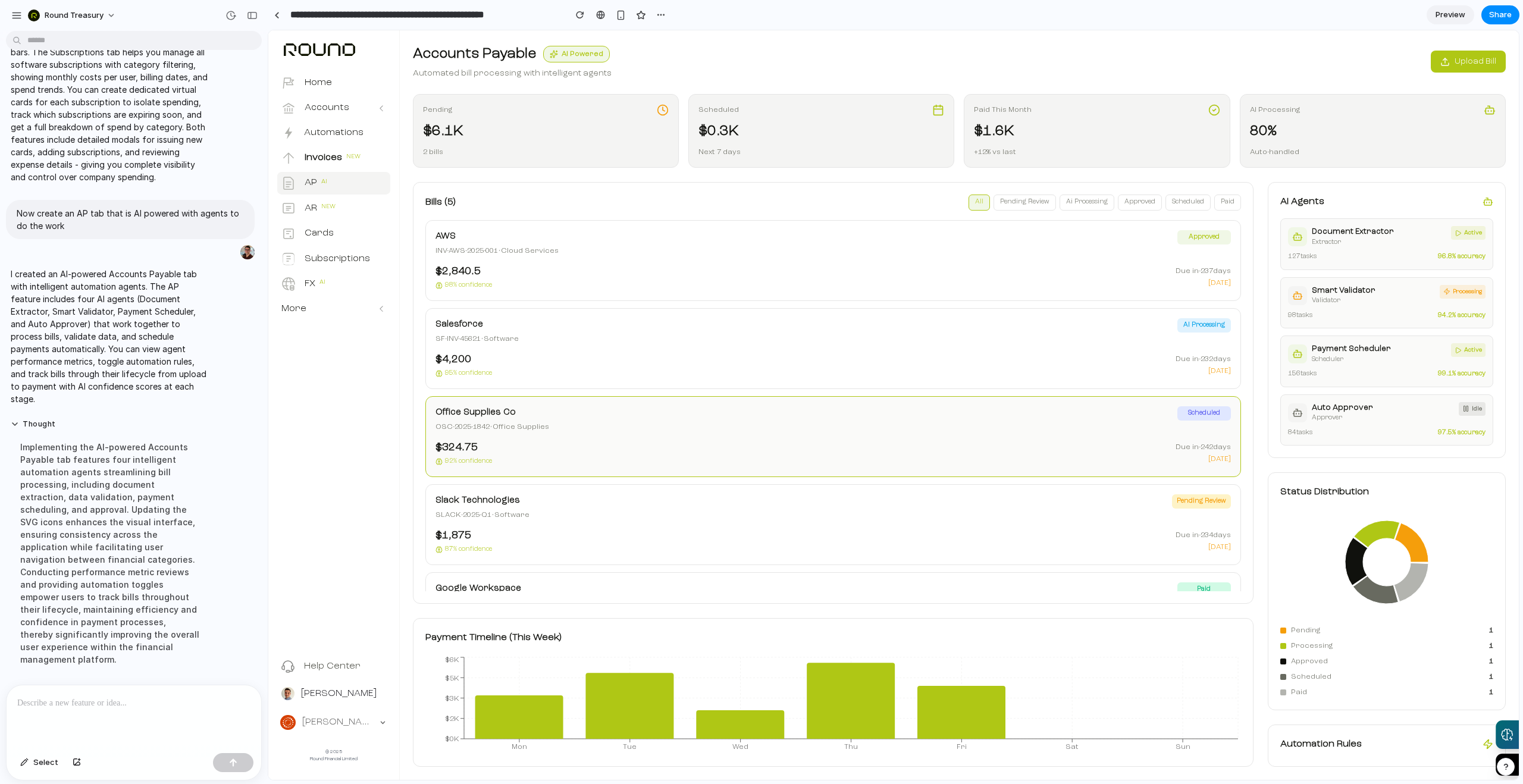
click at [772, 411] on div "Office Supplies Co" at bounding box center [806, 413] width 742 height 13
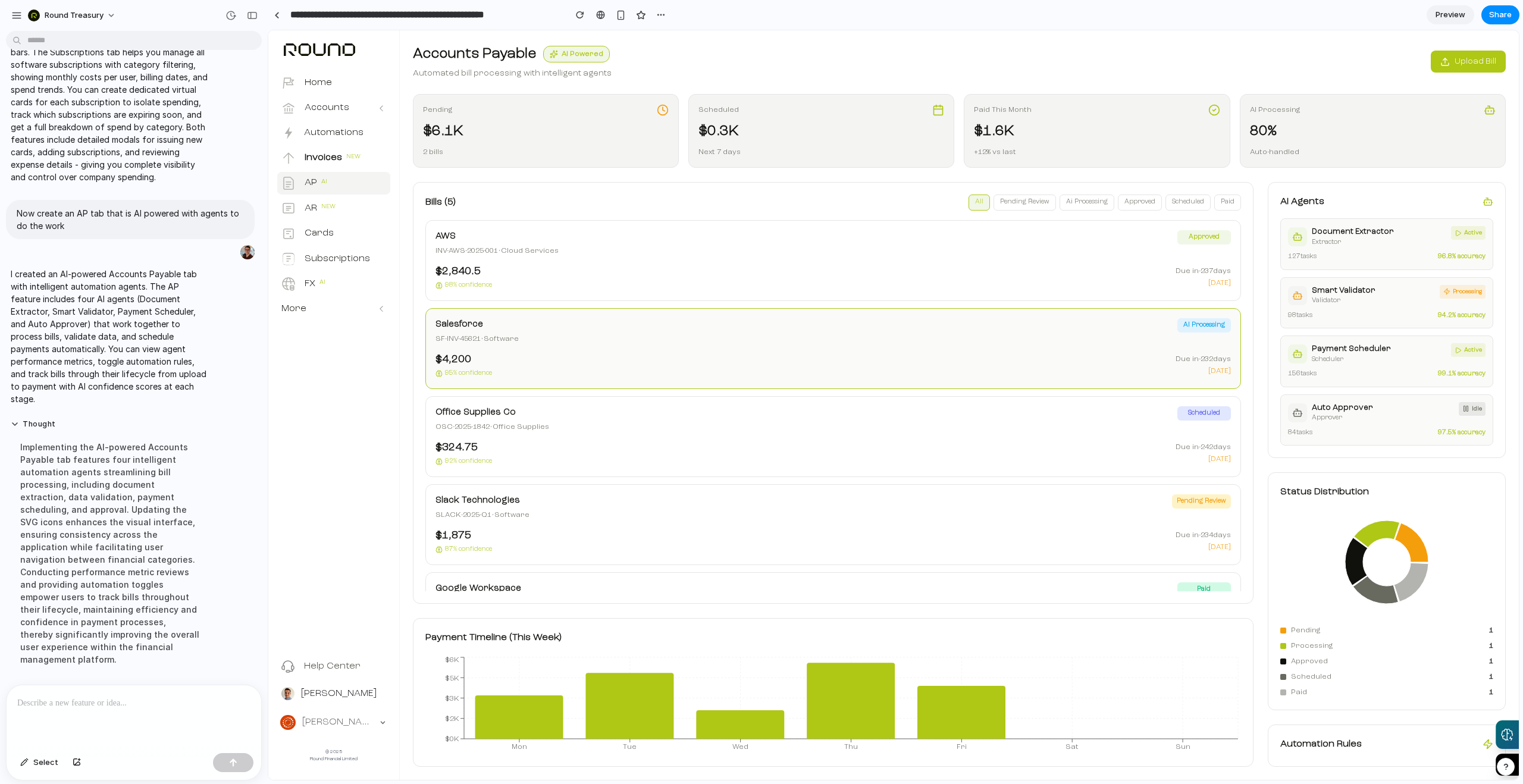
click at [651, 343] on div "SF-INV-45621 • Software" at bounding box center [806, 339] width 742 height 11
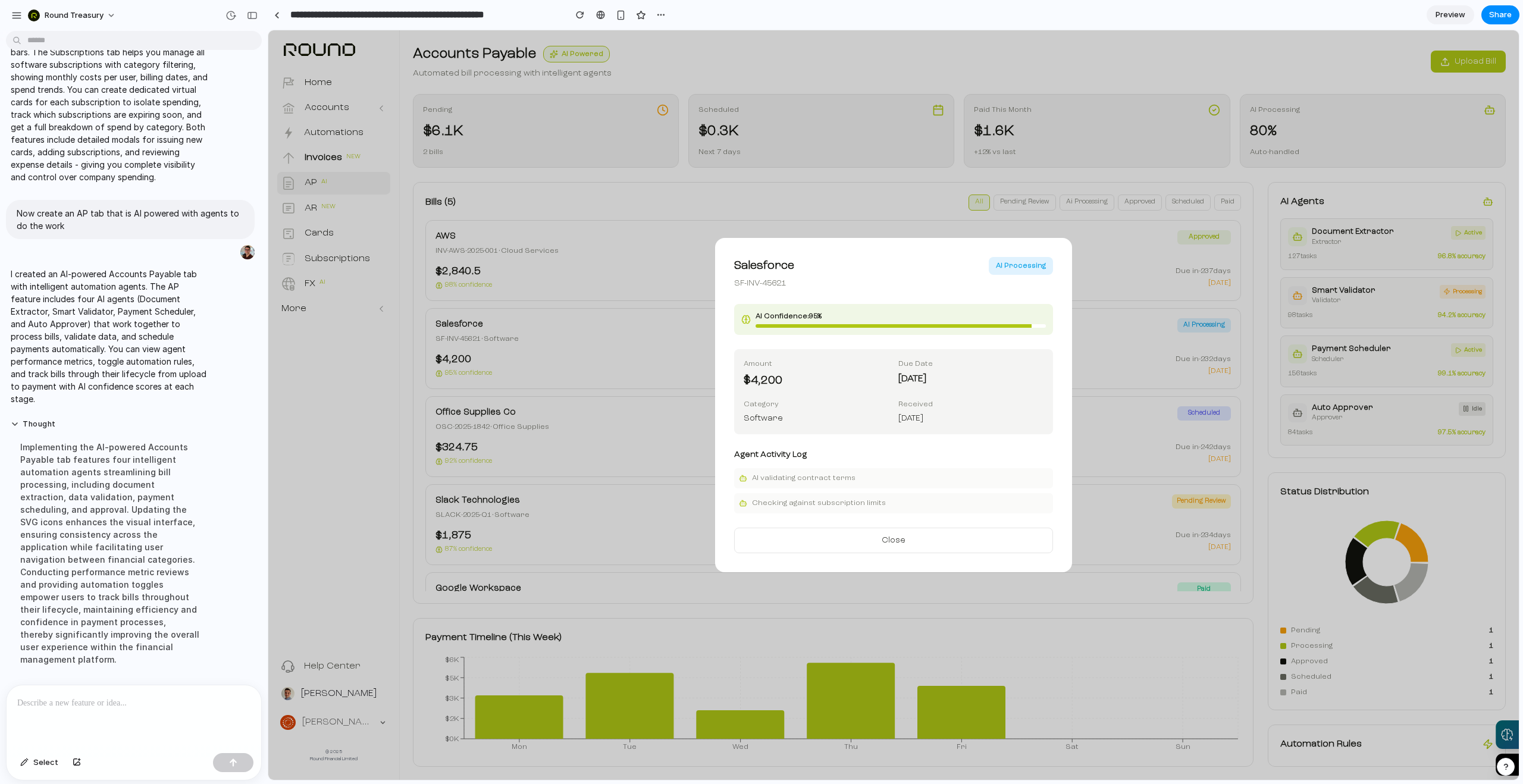
drag, startPoint x: 865, startPoint y: 487, endPoint x: 855, endPoint y: 475, distance: 15.6
click at [864, 486] on div "AI validating contract terms" at bounding box center [894, 478] width 319 height 20
click at [820, 452] on h4 "Agent Activity Log" at bounding box center [894, 455] width 319 height 13
drag, startPoint x: 856, startPoint y: 495, endPoint x: 706, endPoint y: 446, distance: 157.8
click at [852, 494] on div "Checking against subscription limits" at bounding box center [894, 503] width 319 height 20
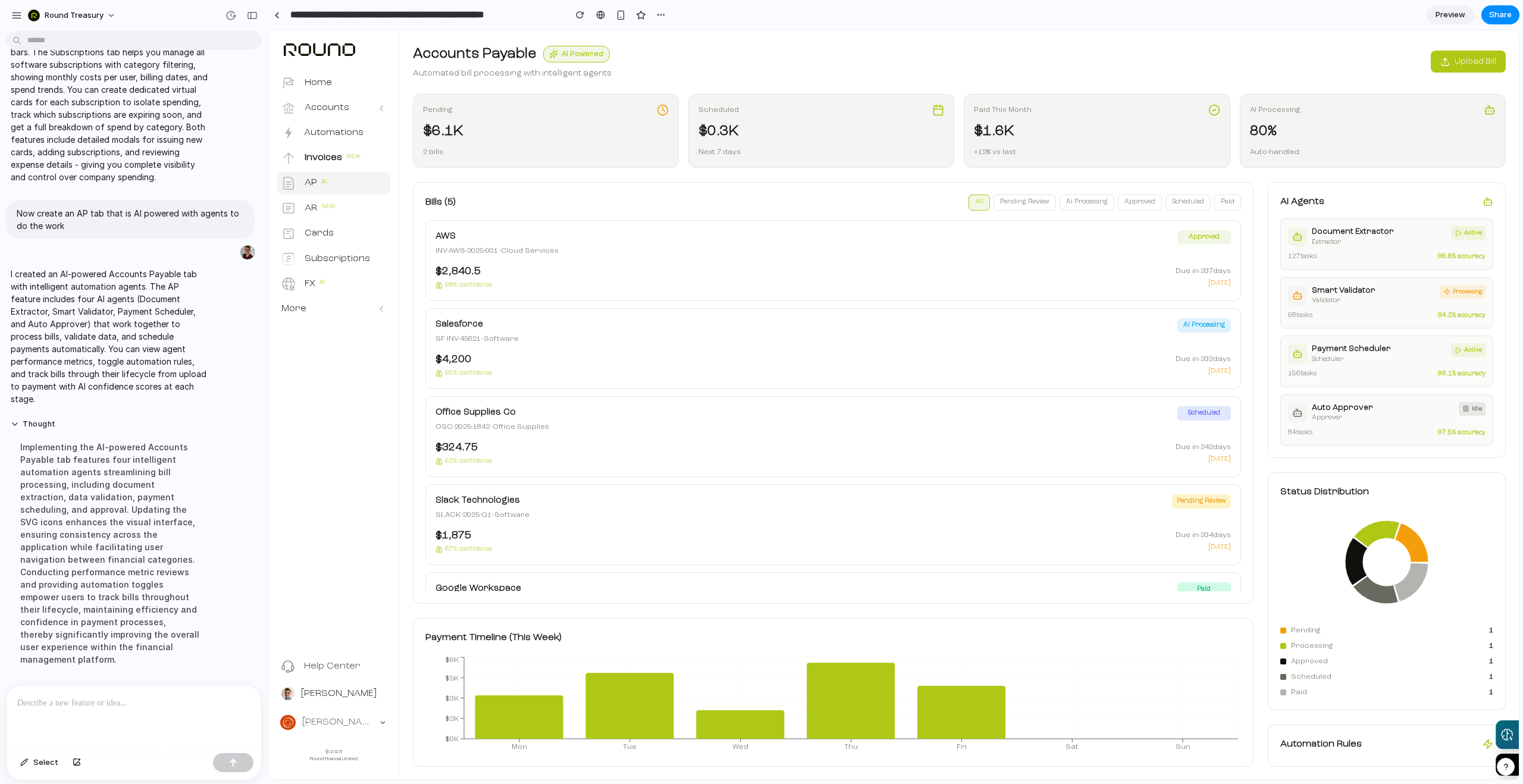
click at [1013, 200] on button "pending review" at bounding box center [1025, 202] width 63 height 16
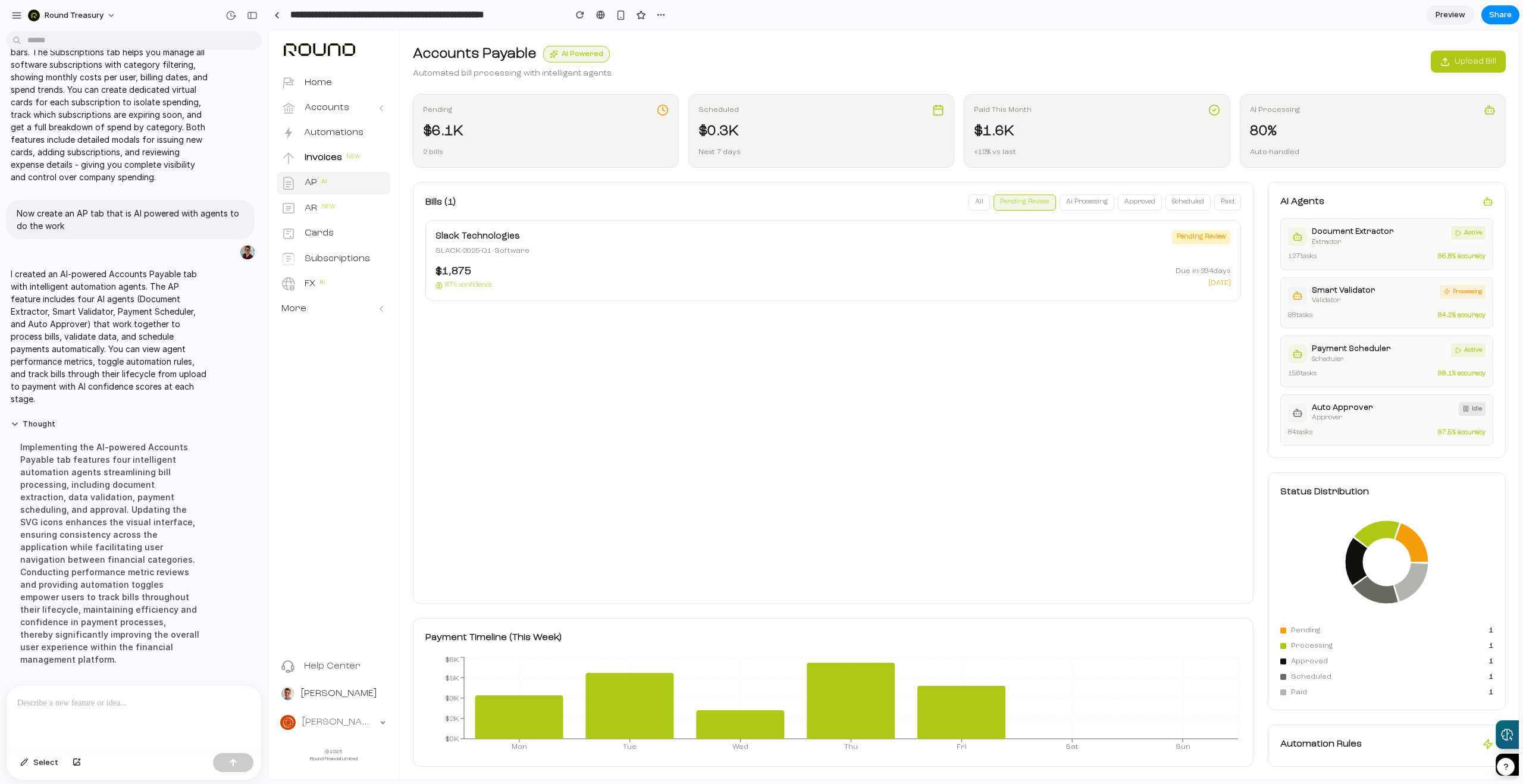
drag, startPoint x: 1084, startPoint y: 203, endPoint x: 1127, endPoint y: 202, distance: 43.0
click at [1085, 203] on button "ai processing" at bounding box center [1087, 202] width 55 height 16
click at [1142, 203] on button "approved" at bounding box center [1140, 202] width 44 height 16
click at [1191, 202] on button "scheduled" at bounding box center [1188, 202] width 45 height 16
drag, startPoint x: 1224, startPoint y: 202, endPoint x: 1201, endPoint y: 216, distance: 26.9
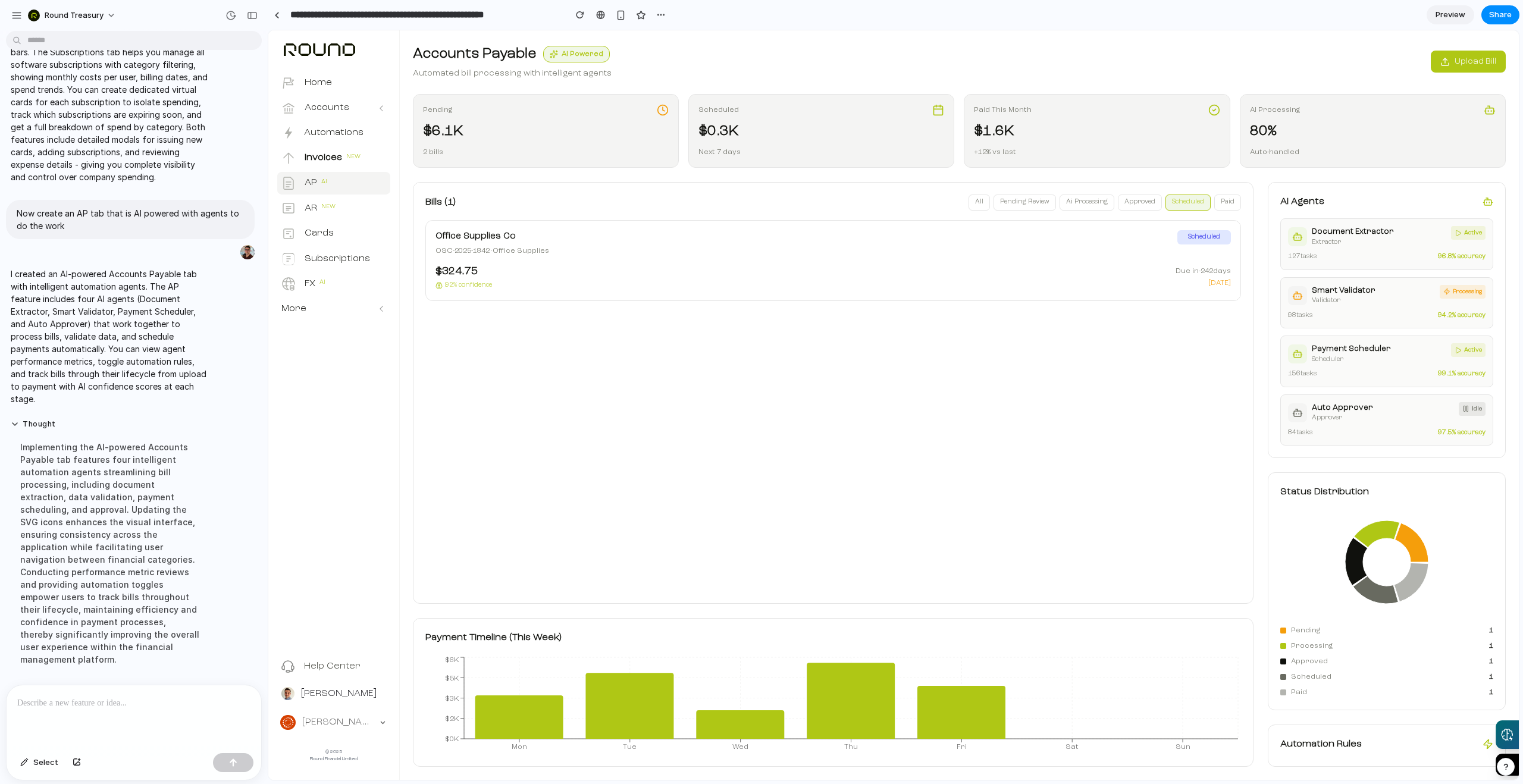
click at [1224, 202] on button "paid" at bounding box center [1228, 202] width 27 height 16
drag, startPoint x: 1120, startPoint y: 191, endPoint x: 1129, endPoint y: 197, distance: 10.8
click at [1124, 193] on div "Bills ( 1 ) All pending review ai processing approved scheduled paid Google Wor…" at bounding box center [833, 392] width 841 height 422
click at [1132, 198] on button "approved" at bounding box center [1140, 202] width 44 height 16
click at [1201, 198] on button "scheduled" at bounding box center [1188, 202] width 45 height 16
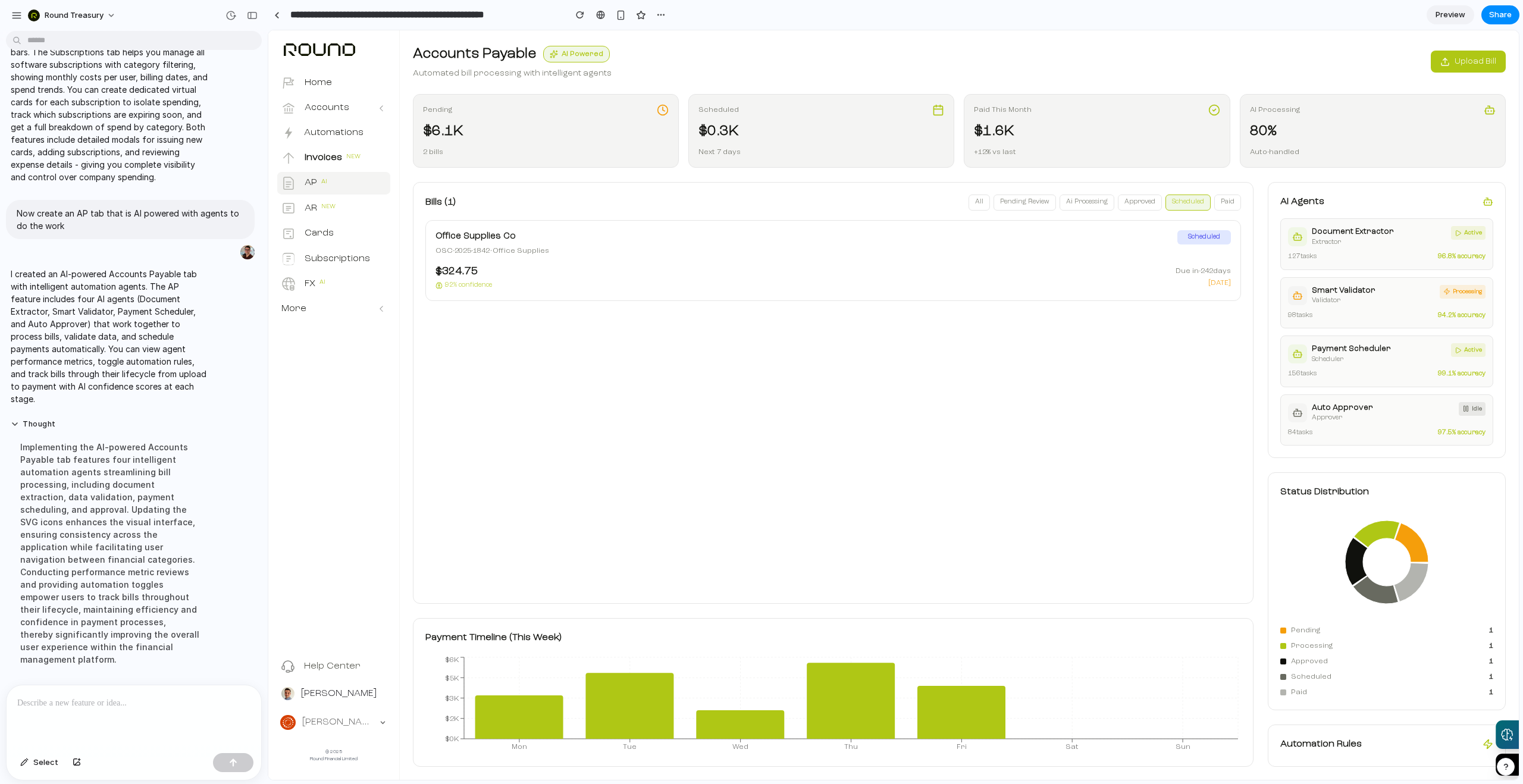
click at [1242, 196] on div "Bills ( 1 ) All pending review ai processing approved scheduled paid Office Sup…" at bounding box center [833, 392] width 841 height 422
click at [1222, 209] on div "Bills ( 1 ) All pending review ai processing approved scheduled paid Office Sup…" at bounding box center [833, 392] width 841 height 422
click at [1229, 203] on button "paid" at bounding box center [1228, 202] width 27 height 16
drag, startPoint x: 970, startPoint y: 197, endPoint x: 986, endPoint y: 206, distance: 18.4
click at [970, 197] on div "All pending review ai processing approved scheduled paid" at bounding box center [1105, 202] width 273 height 16
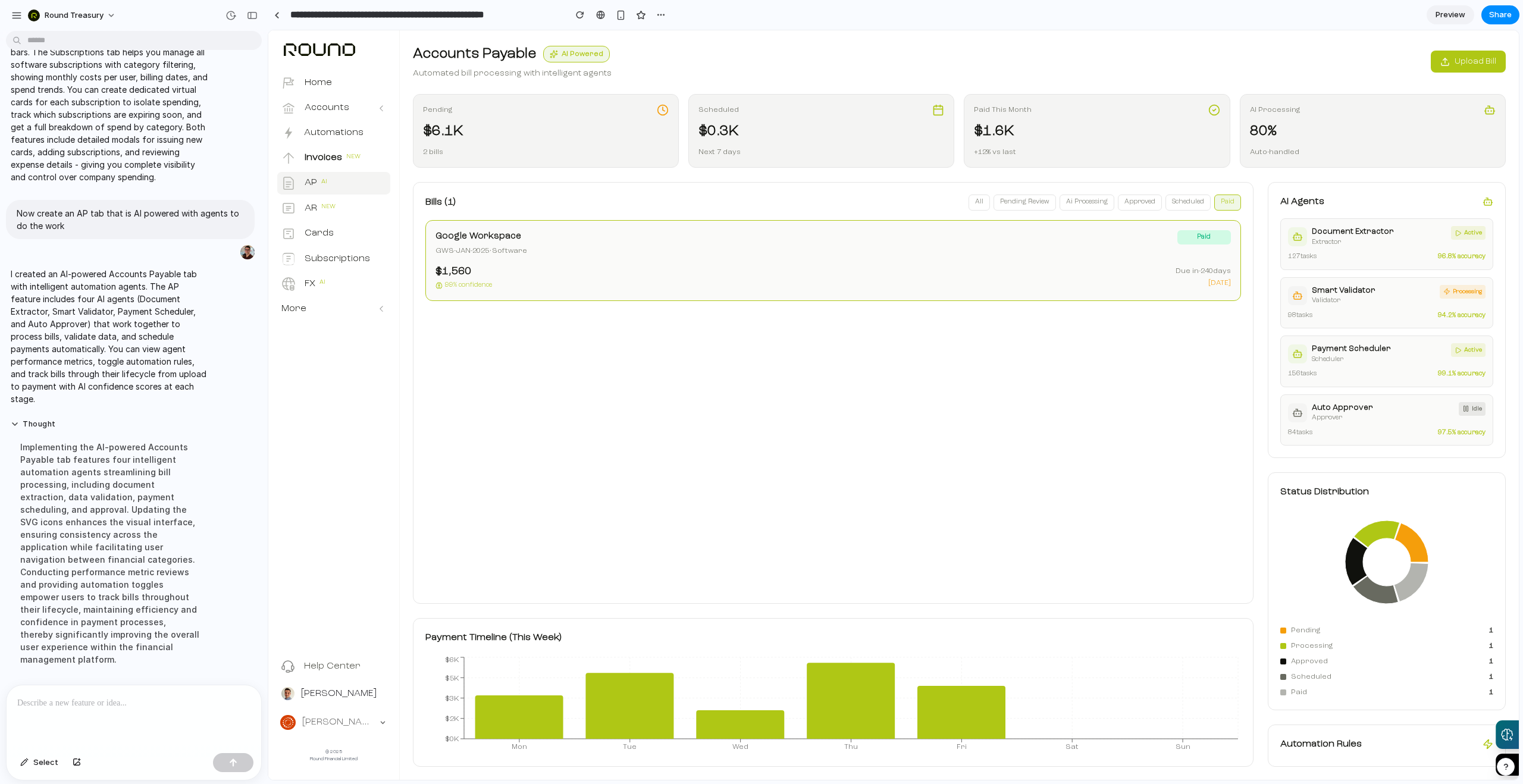
click at [1219, 277] on div "[DATE]" at bounding box center [1203, 283] width 56 height 11
click at [1490, 204] on icon at bounding box center [1488, 202] width 11 height 11
click at [1367, 270] on div "Document Extractor extractor active 127 tasks 96.8 % accuracy Smart Validator v…" at bounding box center [1387, 332] width 213 height 227
click at [1377, 249] on div "Document Extractor extractor active 127 tasks 96.8 % accuracy" at bounding box center [1387, 244] width 213 height 52
click at [1363, 316] on div "98 tasks 94.2 % accuracy" at bounding box center [1386, 316] width 197 height 10
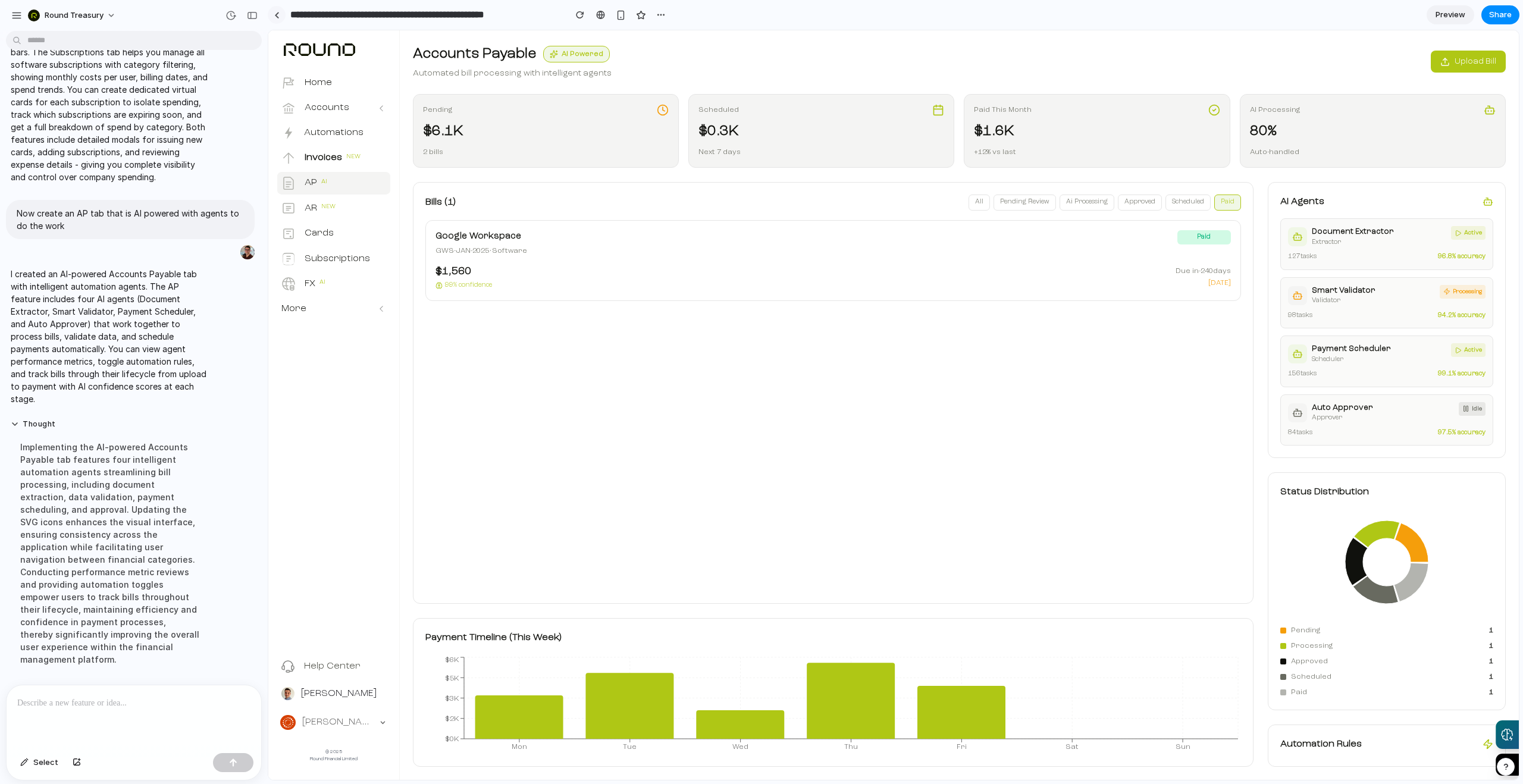
click at [278, 15] on div at bounding box center [277, 15] width 5 height 6
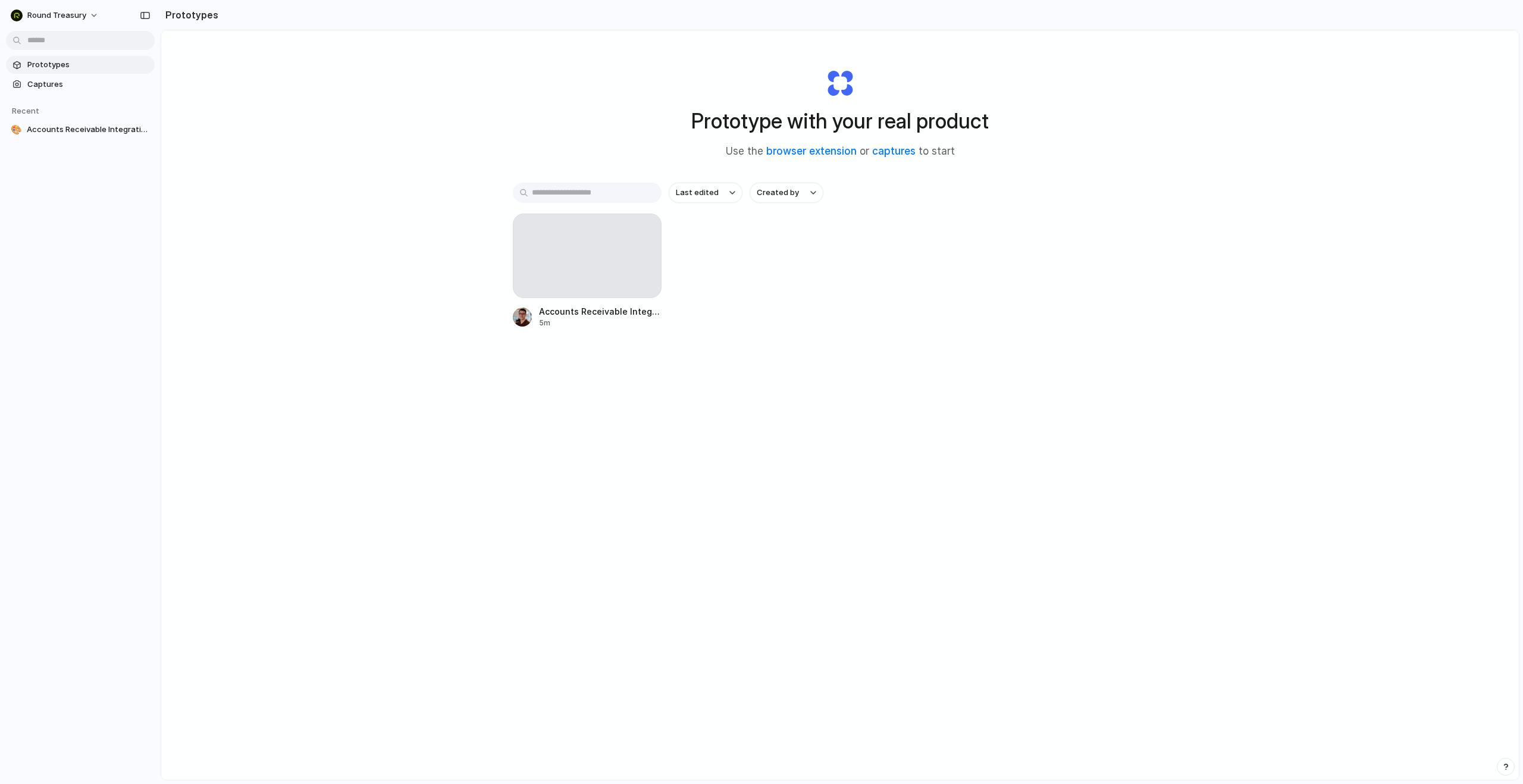
click at [218, 15] on h2 "Prototypes" at bounding box center [190, 15] width 57 height 14
click at [553, 228] on div at bounding box center [587, 256] width 149 height 84
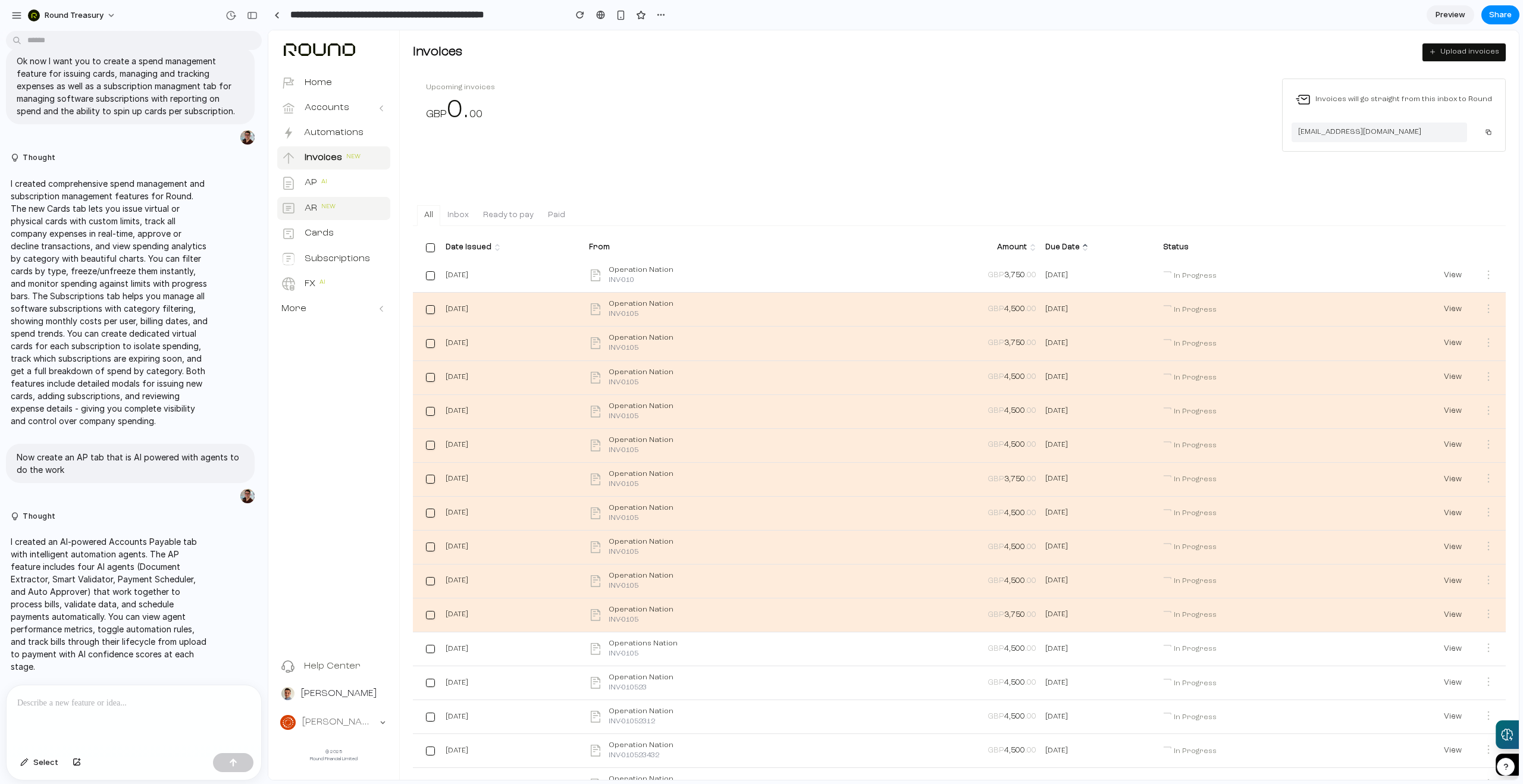
click at [356, 207] on button "AR New" at bounding box center [333, 209] width 113 height 23
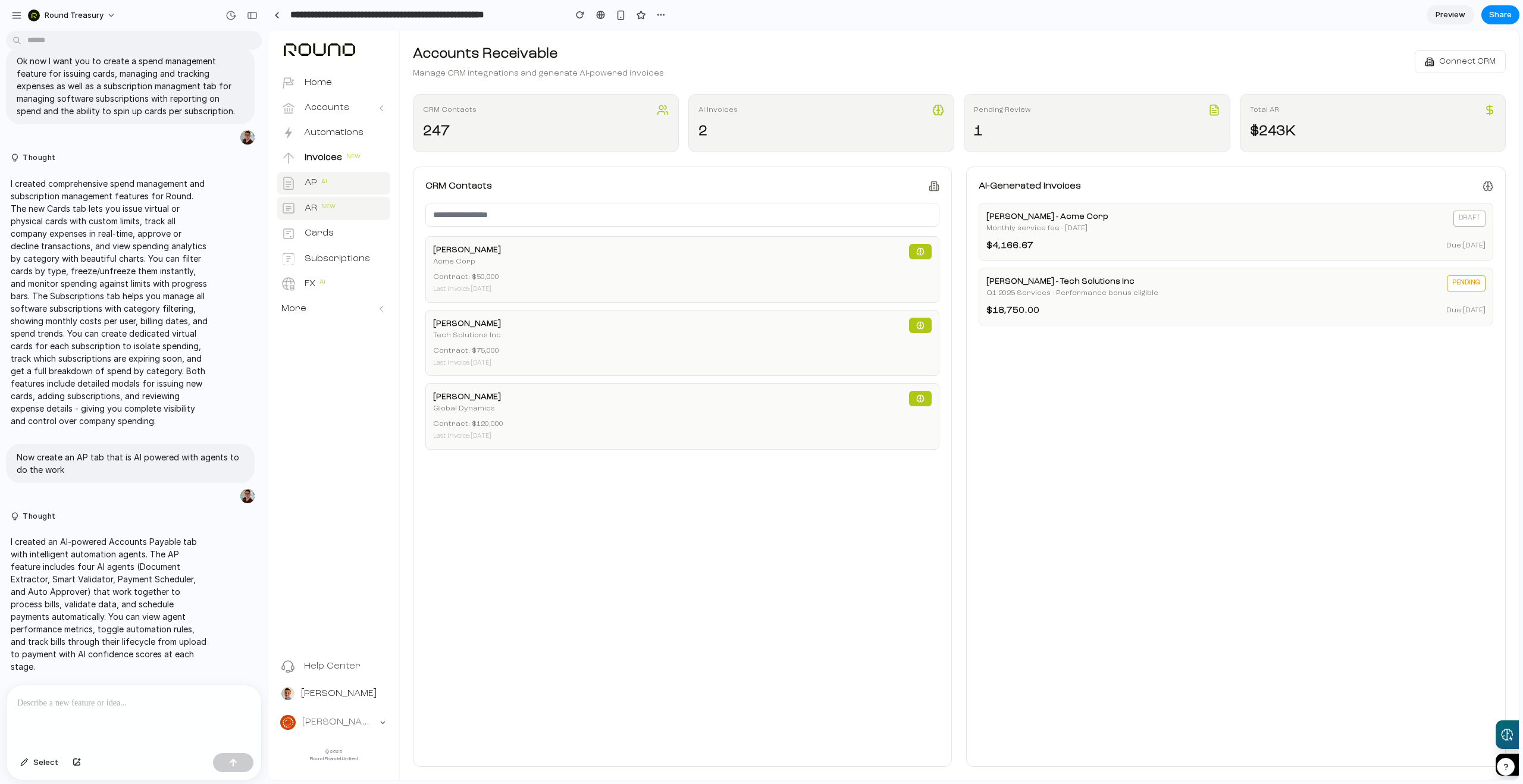
click at [357, 188] on button "AP AI" at bounding box center [333, 183] width 113 height 23
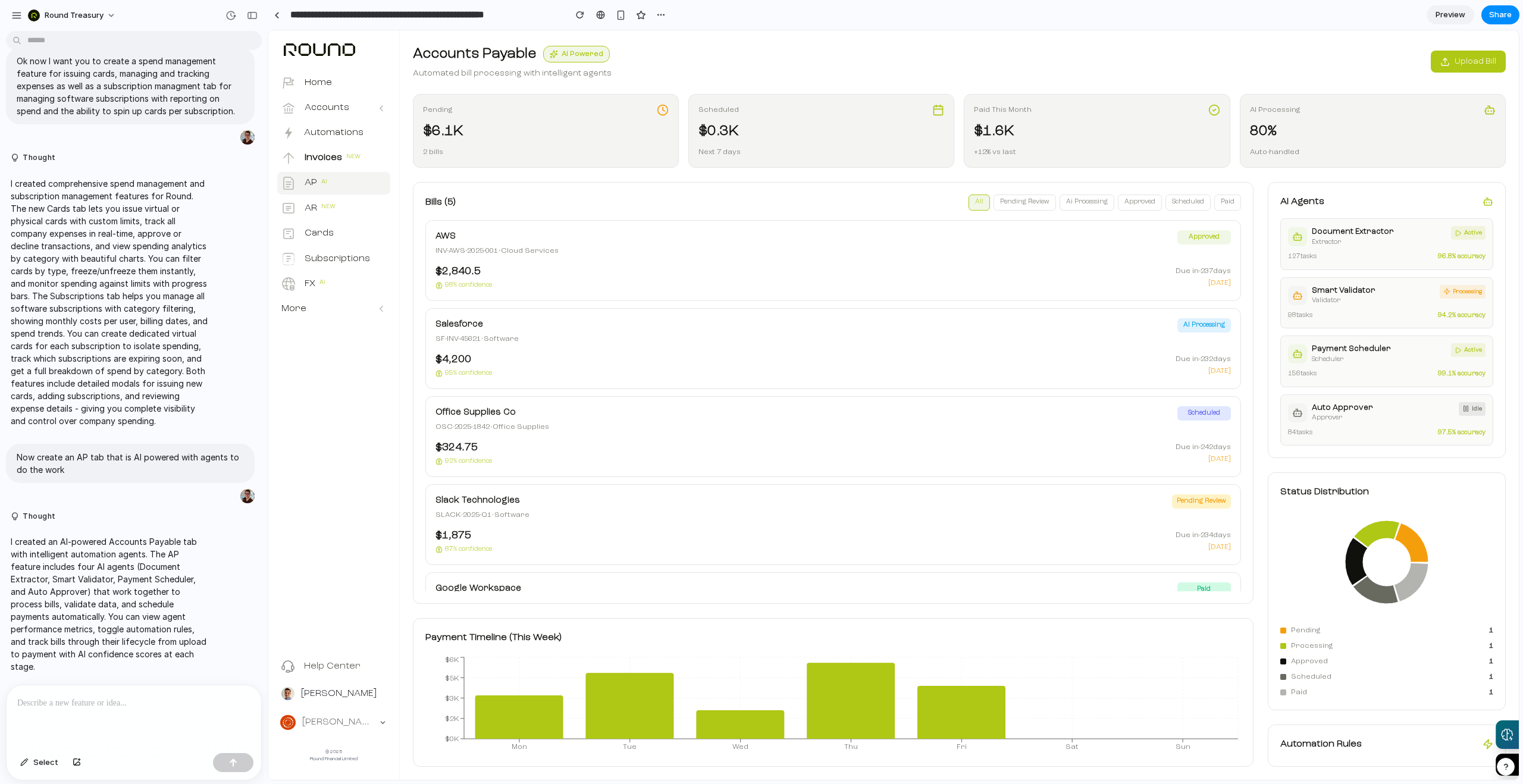
click at [567, 116] on div "Pending $6.1K 2 bills" at bounding box center [546, 131] width 266 height 74
drag, startPoint x: 901, startPoint y: 142, endPoint x: 1054, endPoint y: 135, distance: 153.2
click at [909, 142] on div "Scheduled $0.3K Next 7 days" at bounding box center [822, 131] width 266 height 74
drag, startPoint x: 1366, startPoint y: 131, endPoint x: 1495, endPoint y: 122, distance: 129.3
click at [1380, 131] on div "80%" at bounding box center [1372, 131] width 246 height 22
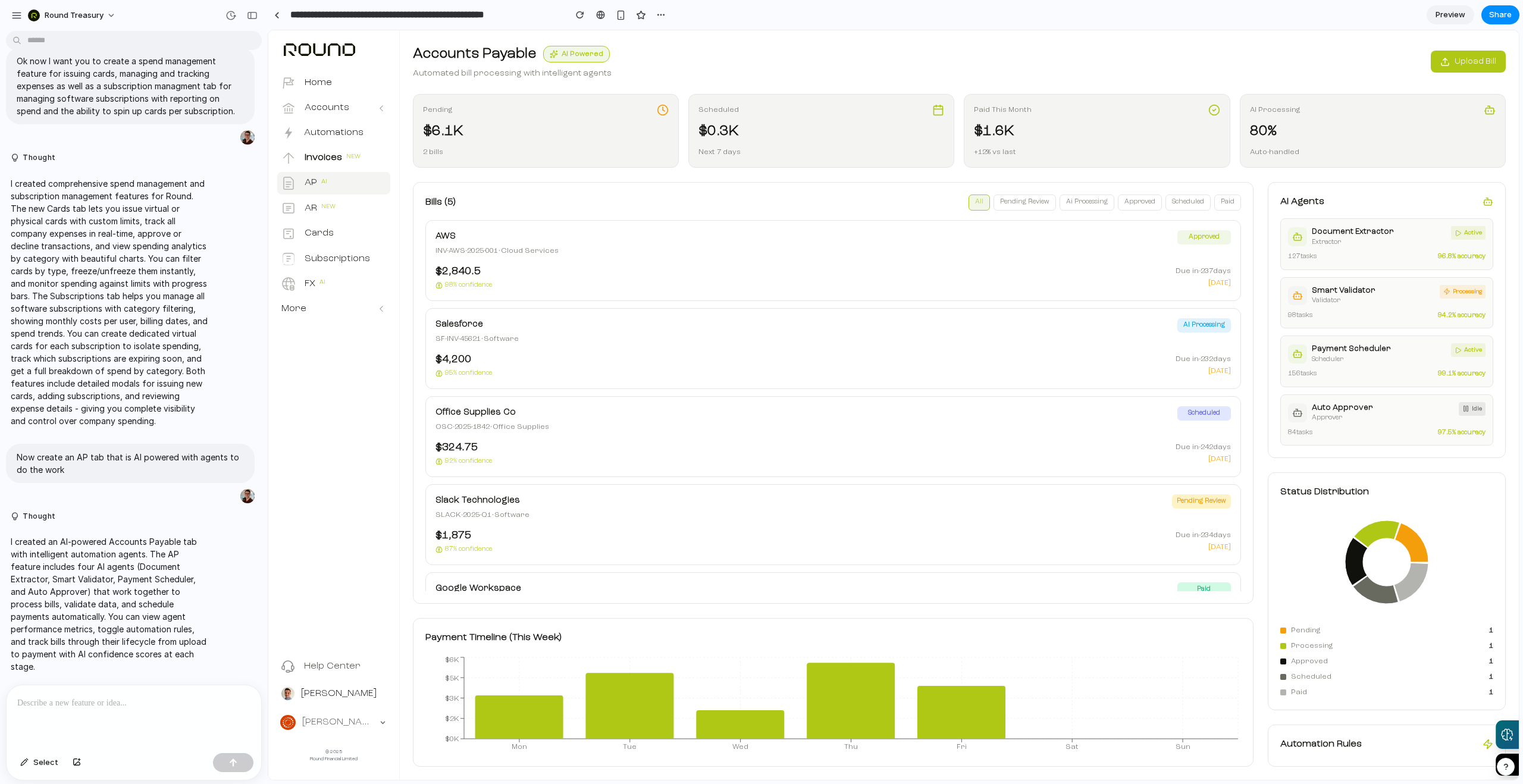
click at [1472, 57] on span "Upload Bill" at bounding box center [1475, 62] width 41 height 13
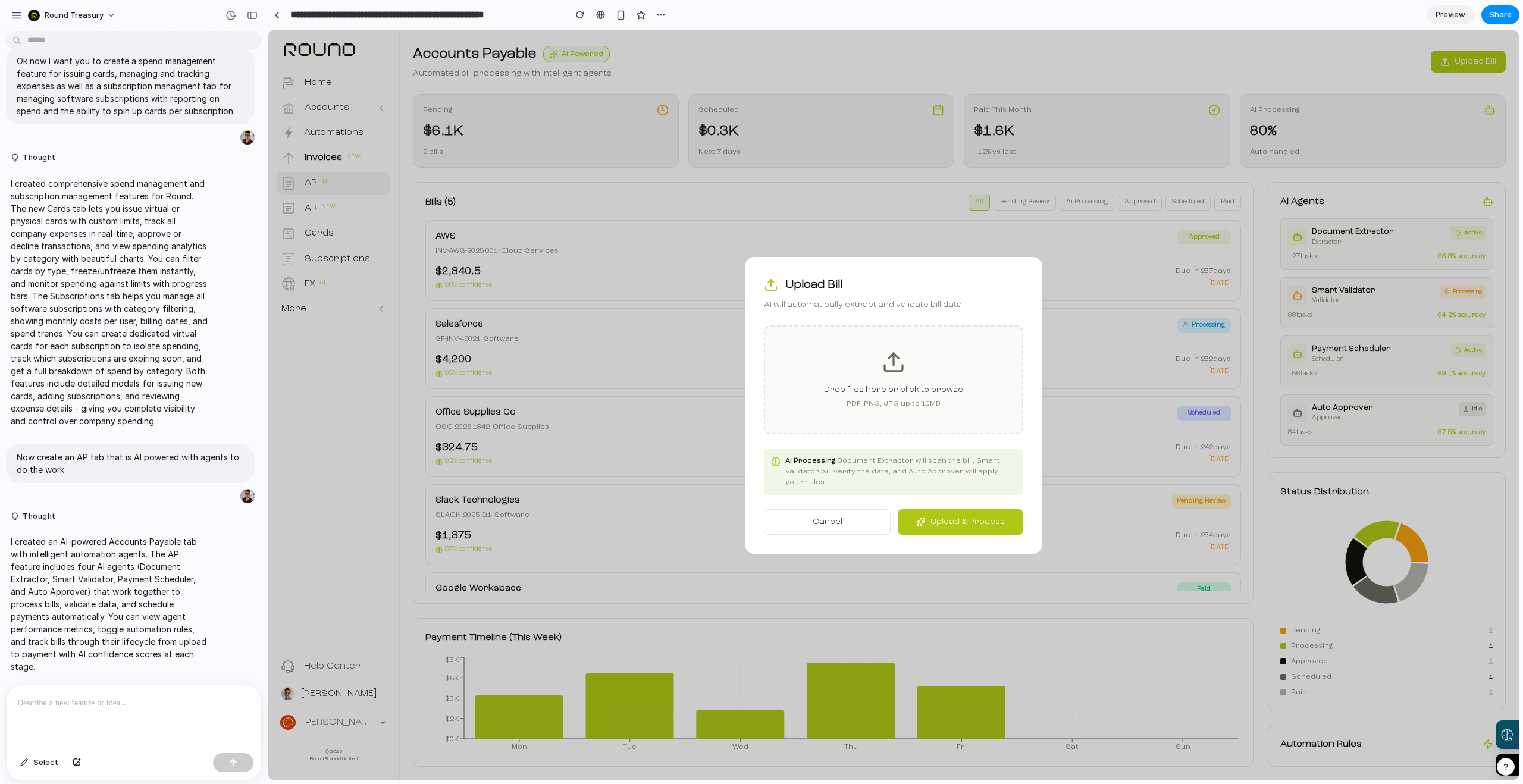
click at [869, 359] on div "Drop files here or click to browse PDF, PNG, JPG up to 10MB" at bounding box center [894, 380] width 259 height 109
click at [959, 522] on button "Upload & Process" at bounding box center [961, 522] width 126 height 26
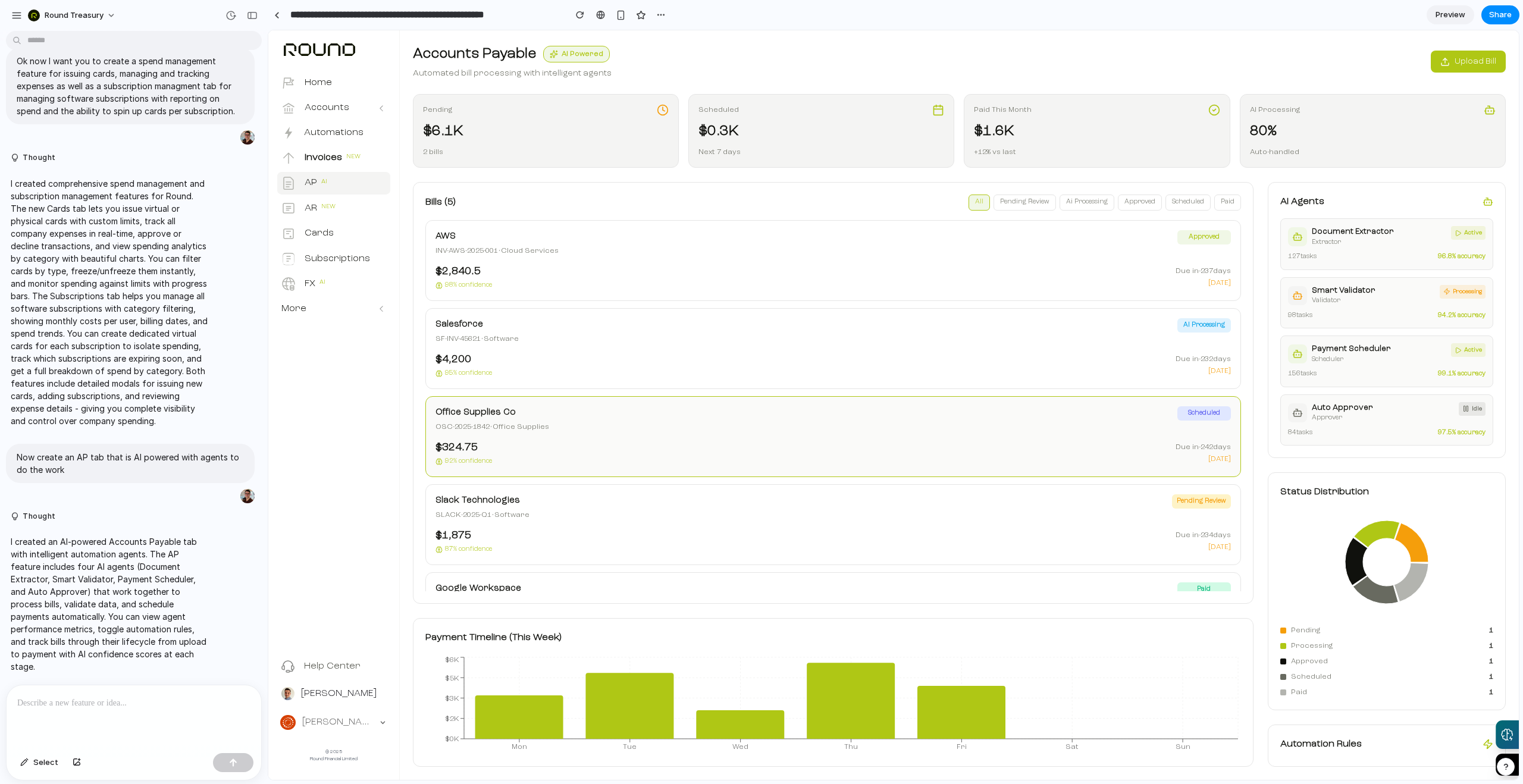
scroll to position [62, 0]
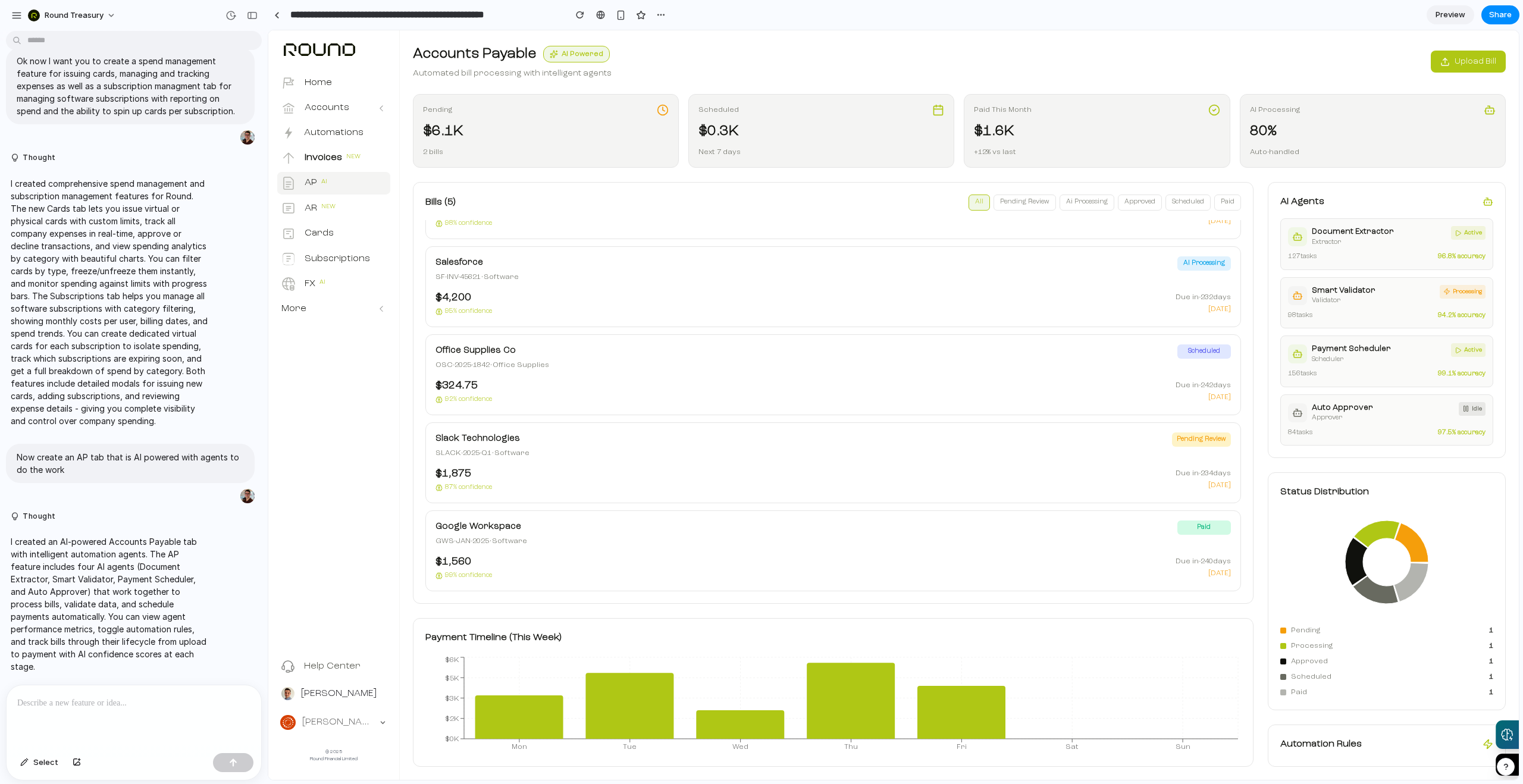
click at [1368, 751] on div "Automation Rules Auto-approve under $500 If: Amount < $500 AND Vendor is truste…" at bounding box center [1386, 745] width 238 height 42
click at [1323, 737] on h3 "Automation Rules" at bounding box center [1321, 744] width 82 height 14
click at [1326, 738] on h3 "Automation Rules" at bounding box center [1321, 744] width 82 height 14
click at [1480, 738] on button "Round AI" at bounding box center [1488, 735] width 63 height 29
drag, startPoint x: 1413, startPoint y: 741, endPoint x: 1322, endPoint y: 720, distance: 93.4
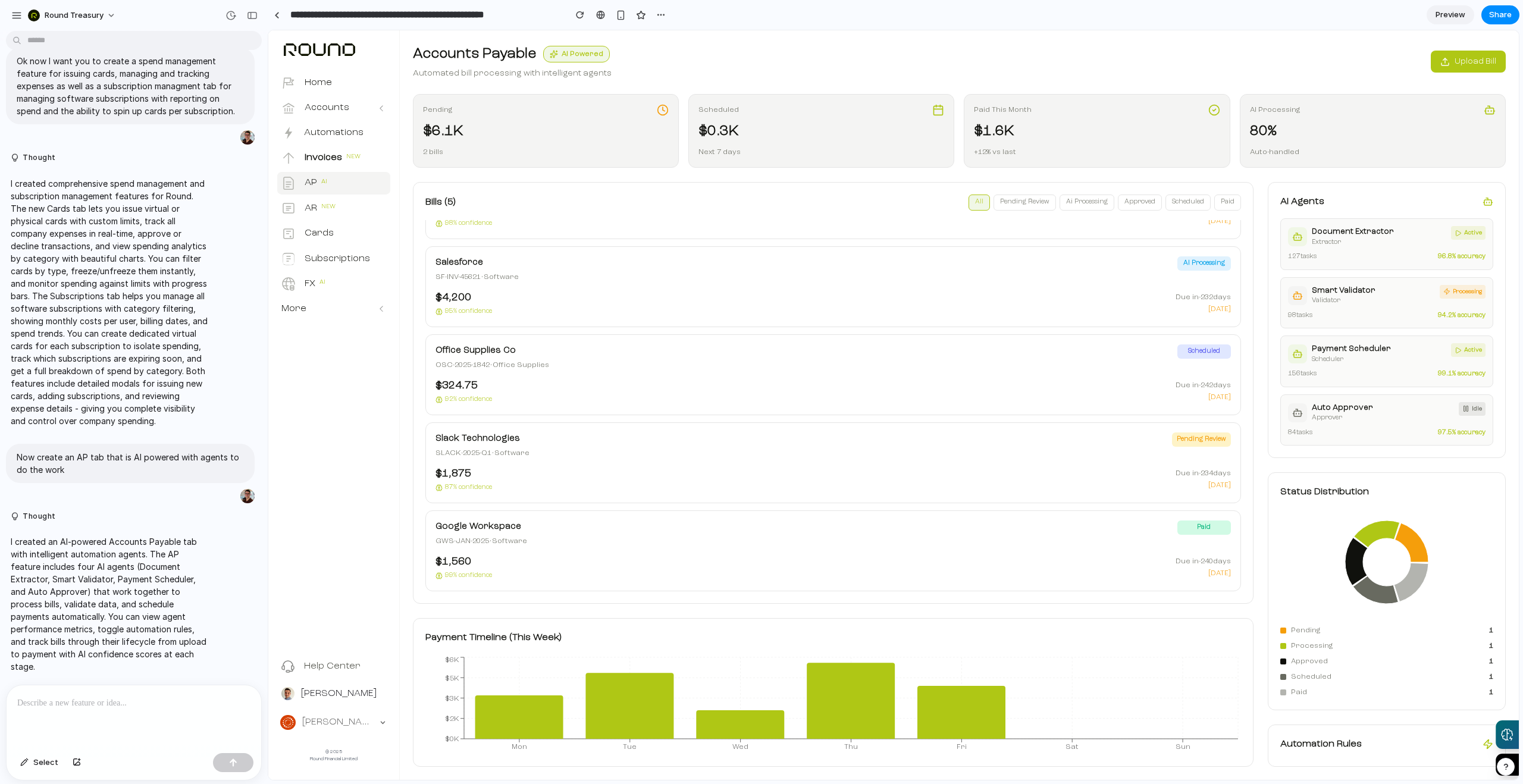
click at [1407, 741] on div "Automation Rules" at bounding box center [1387, 744] width 213 height 14
drag, startPoint x: 1322, startPoint y: 720, endPoint x: 1340, endPoint y: 667, distance: 56.0
click at [1337, 712] on div "AI Agents Document Extractor extractor active 127 tasks 96.8 % accuracy Smart V…" at bounding box center [1386, 474] width 238 height 584
click at [1347, 640] on span "Processing" at bounding box center [1388, 646] width 193 height 11
